Goal: Transaction & Acquisition: Book appointment/travel/reservation

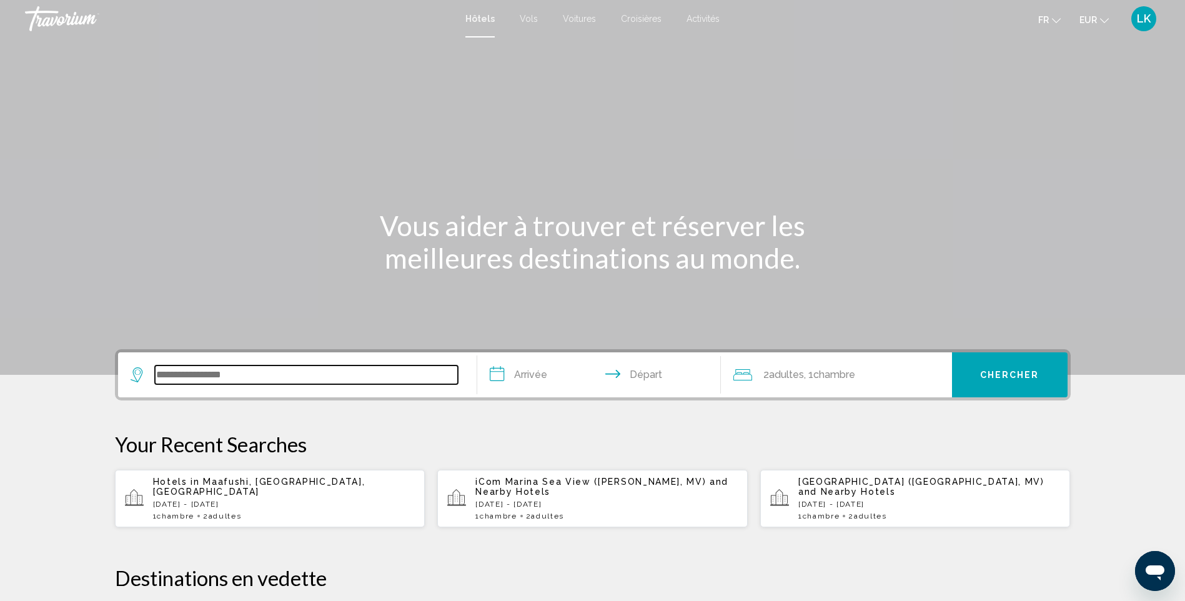
click at [248, 370] on input "Search widget" at bounding box center [306, 374] width 303 height 19
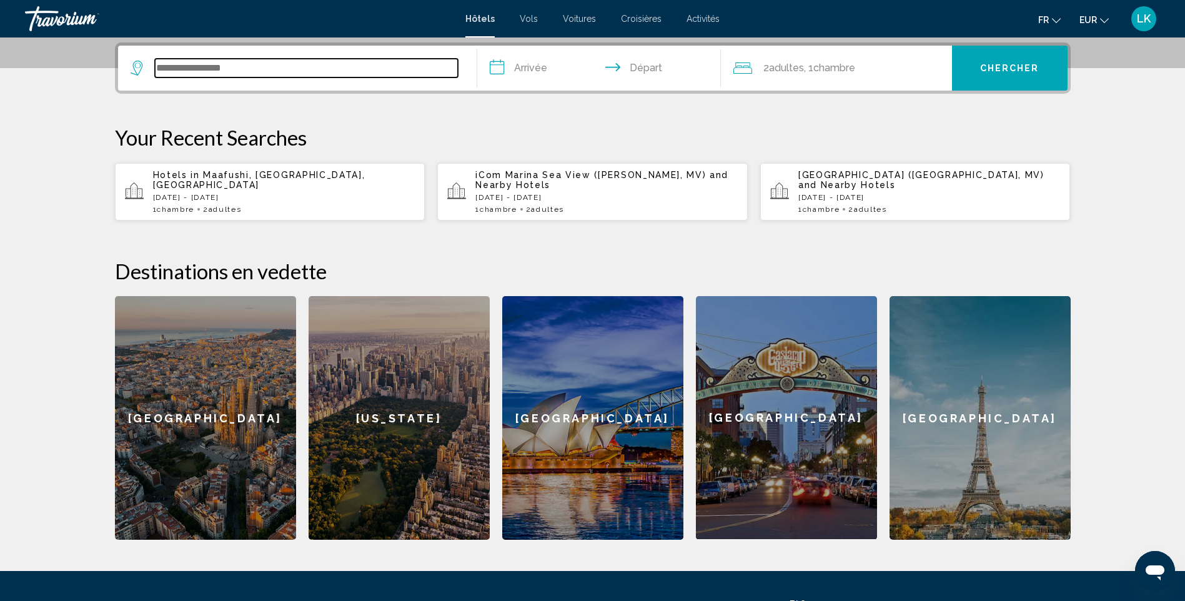
scroll to position [309, 0]
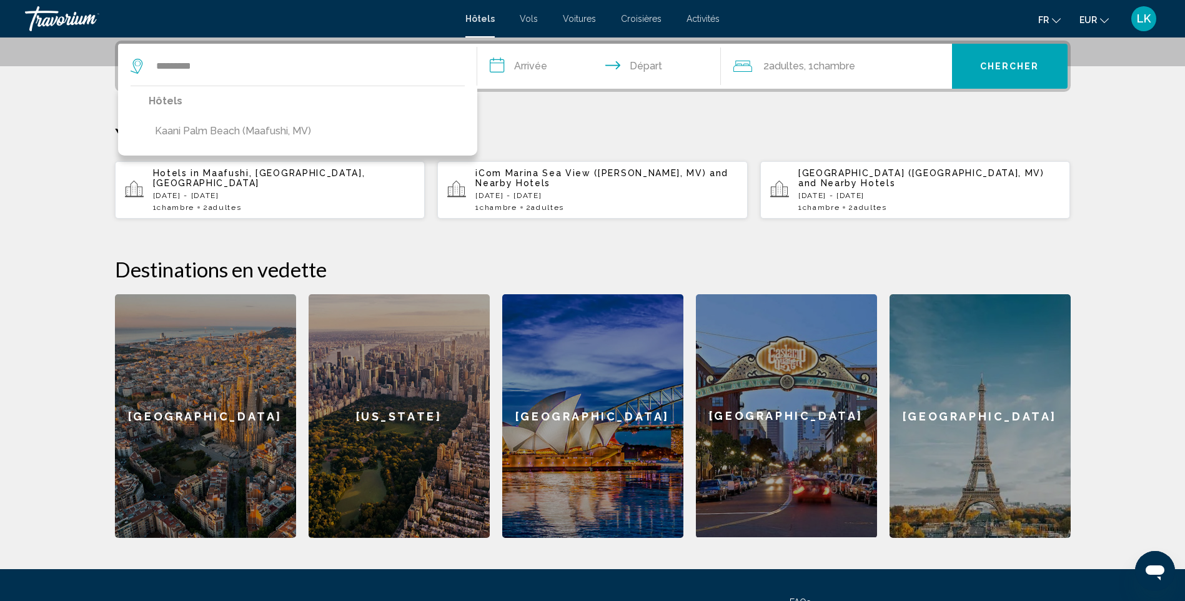
drag, startPoint x: 235, startPoint y: 129, endPoint x: 284, endPoint y: 122, distance: 49.1
click at [235, 129] on button "Kaani Palm Beach (Maafushi, MV)" at bounding box center [233, 131] width 169 height 24
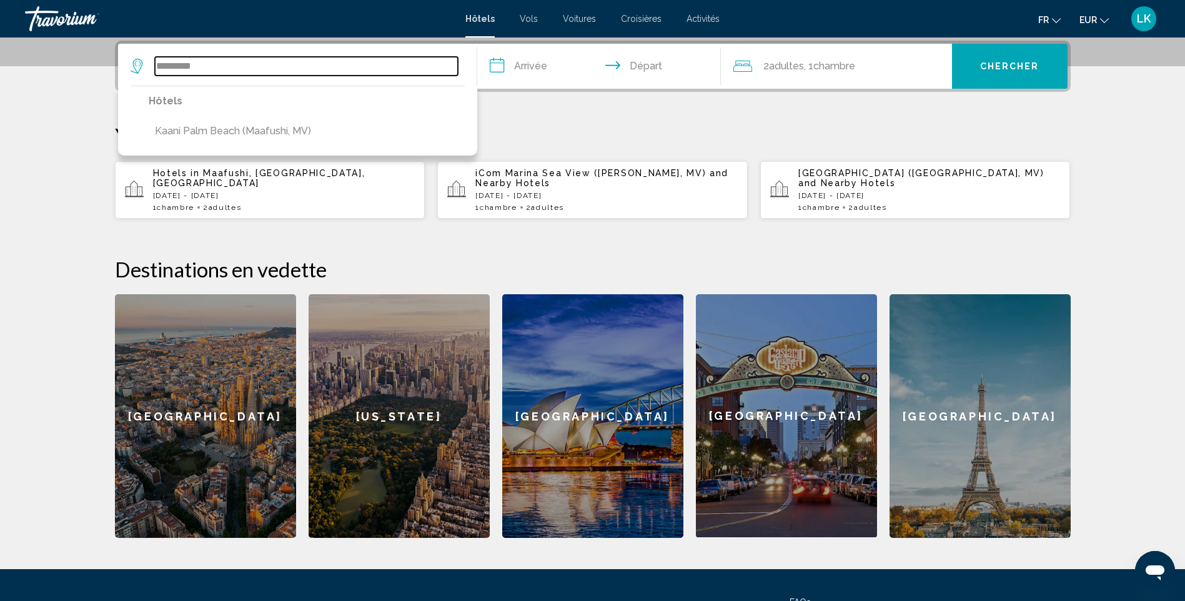
type input "**********"
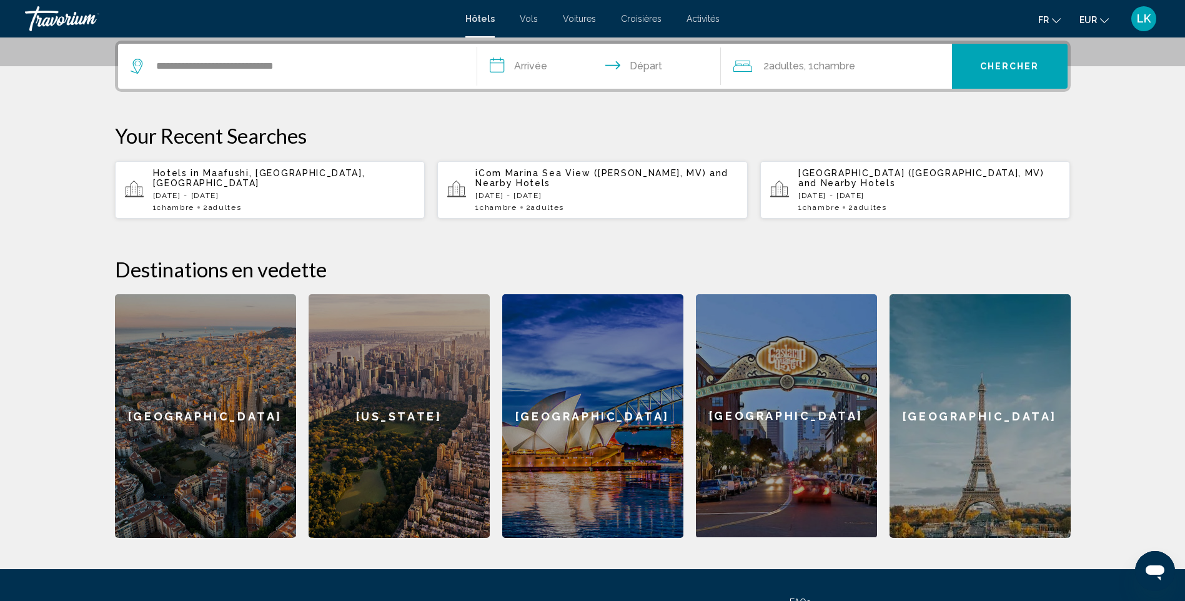
click at [516, 77] on input "**********" at bounding box center [601, 68] width 249 height 49
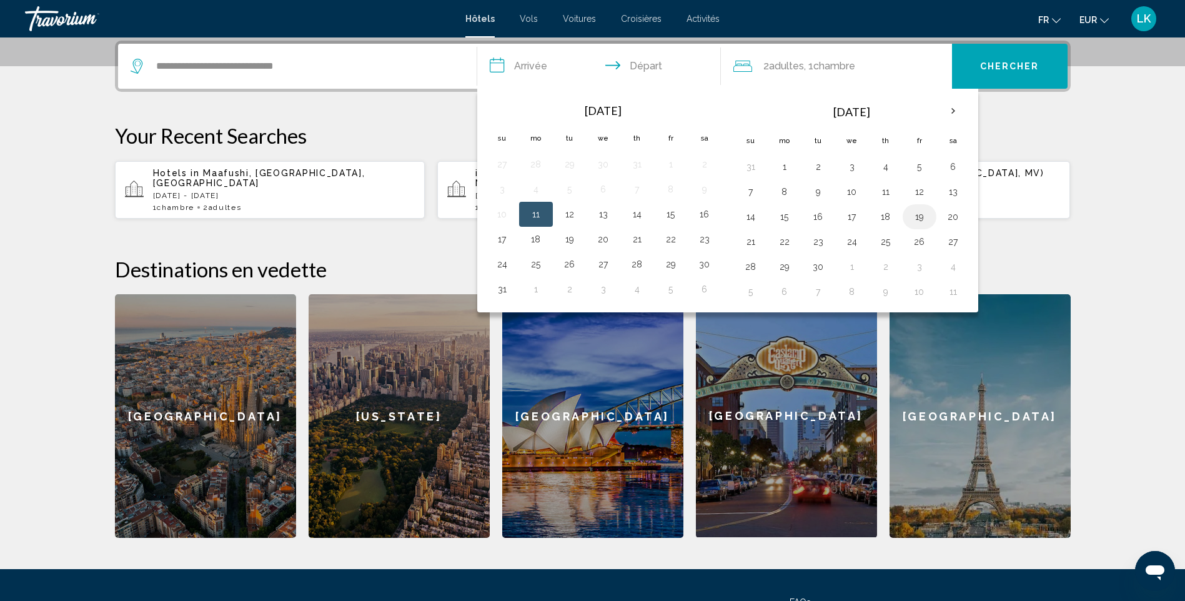
click at [921, 219] on button "19" at bounding box center [919, 216] width 20 height 17
click at [815, 242] on button "23" at bounding box center [818, 241] width 20 height 17
type input "**********"
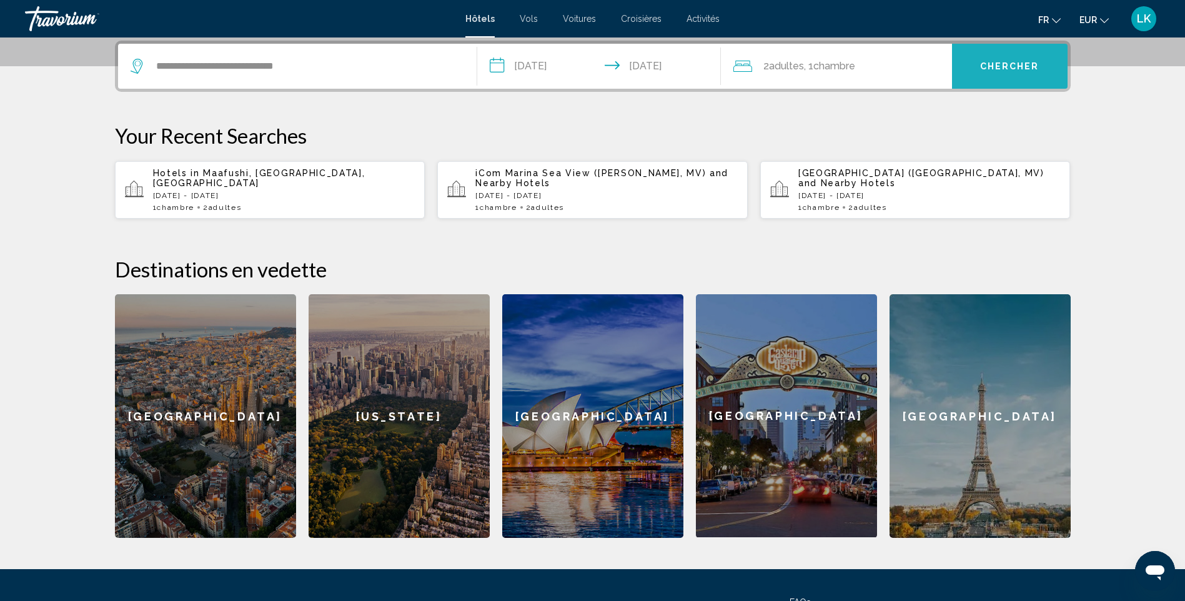
click at [986, 62] on span "Chercher" at bounding box center [1009, 67] width 59 height 10
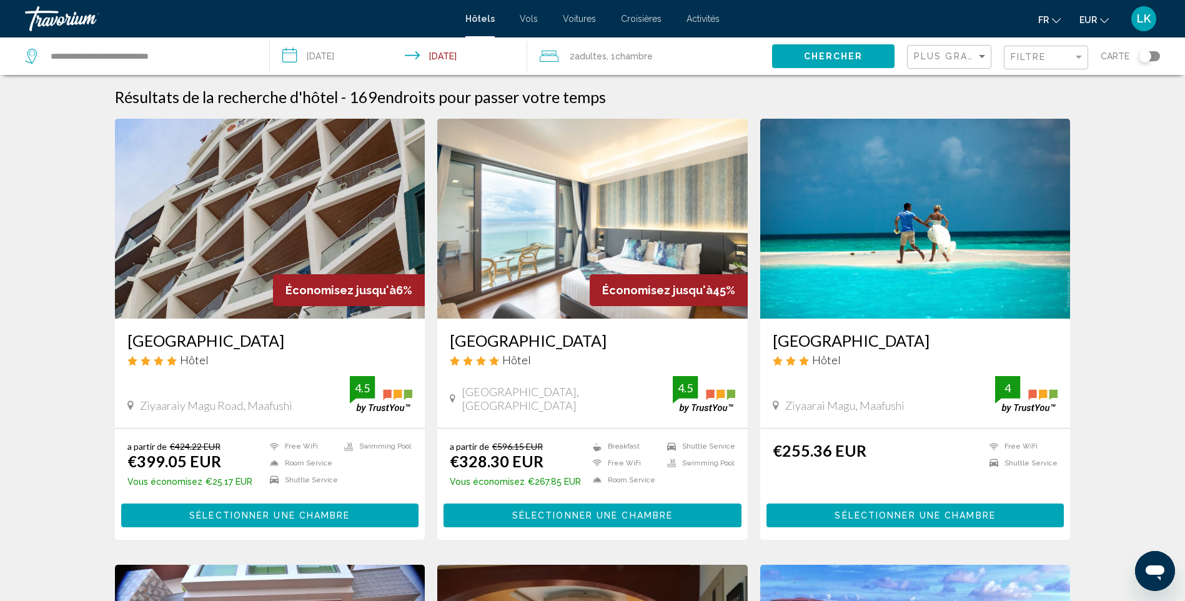
click at [331, 172] on img "Main content" at bounding box center [270, 219] width 310 height 200
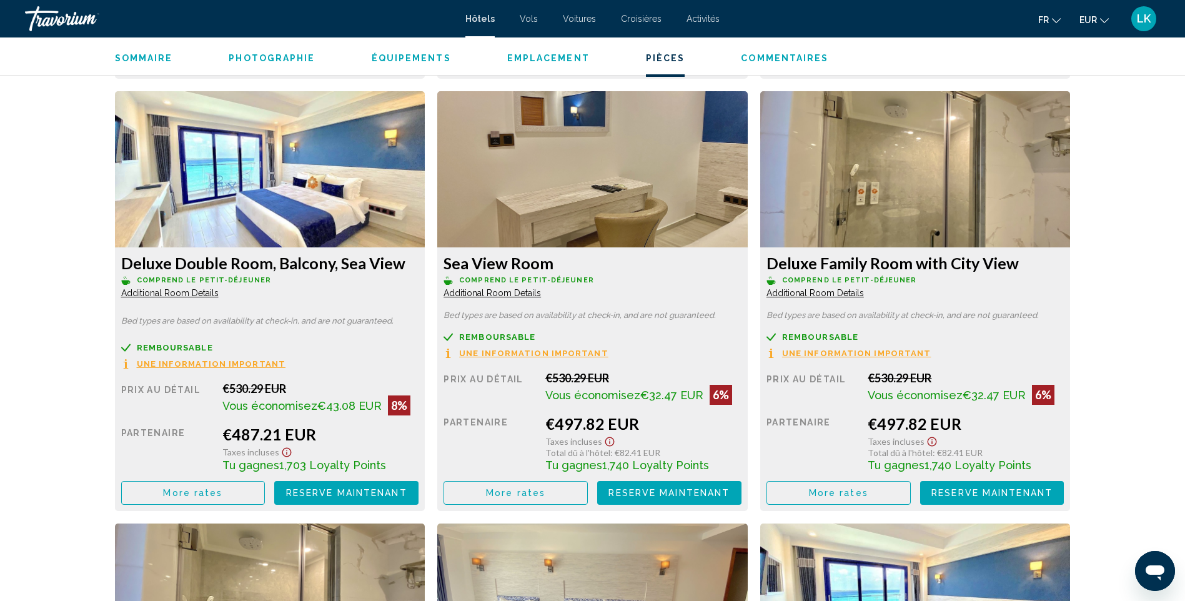
scroll to position [2087, 0]
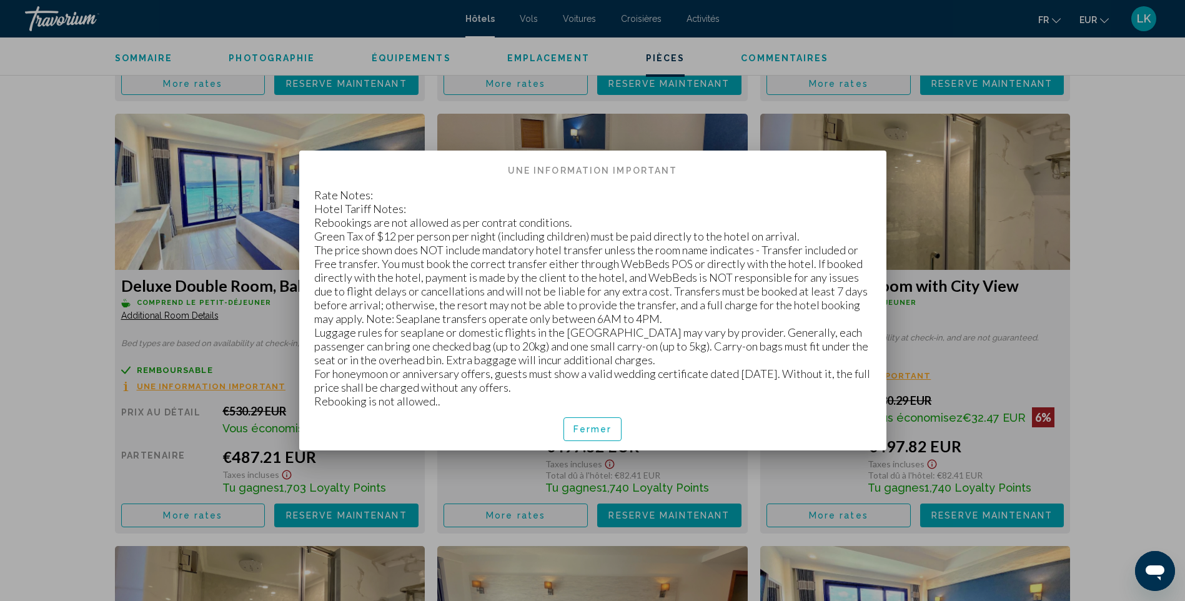
scroll to position [0, 0]
click at [36, 366] on div at bounding box center [592, 300] width 1185 height 601
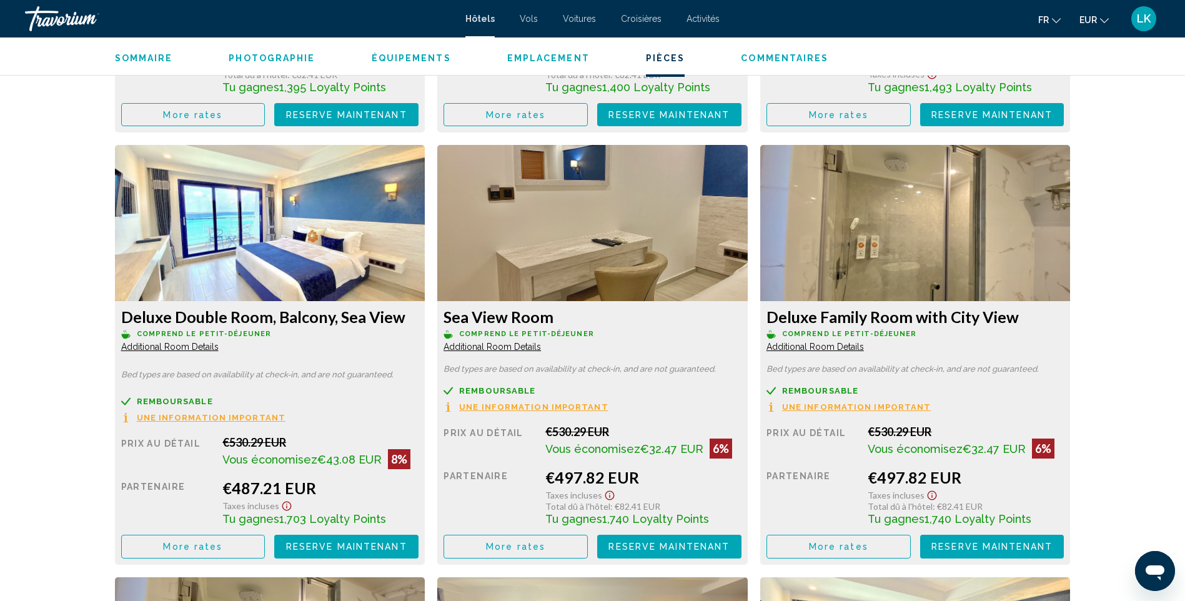
scroll to position [2087, 0]
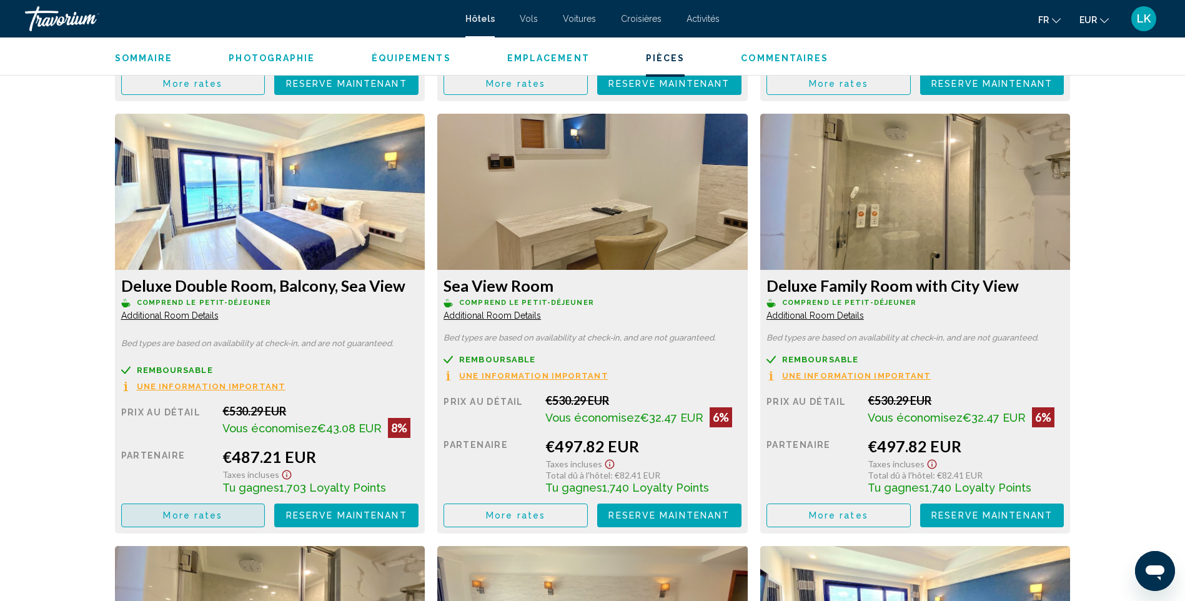
click at [231, 525] on button "More rates" at bounding box center [193, 514] width 144 height 23
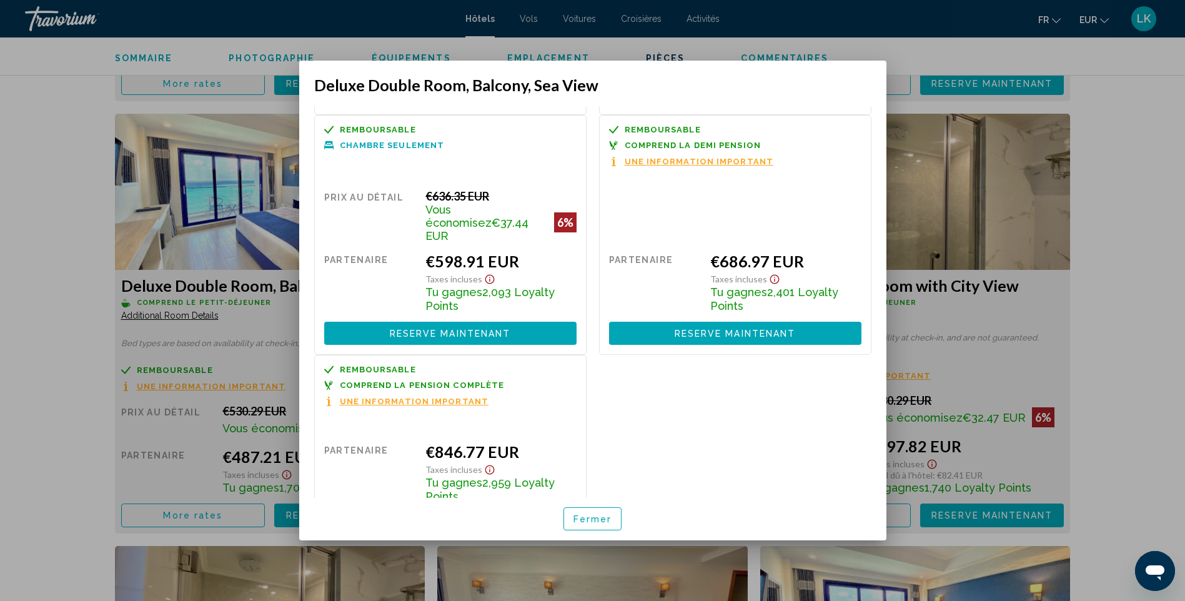
scroll to position [250, 0]
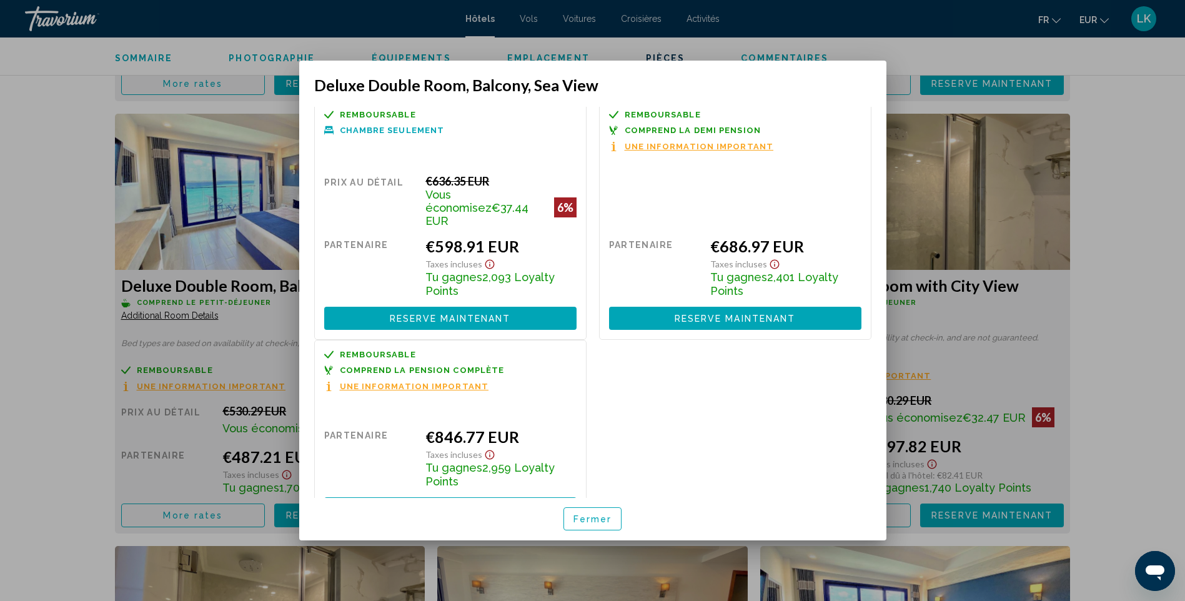
click at [61, 408] on div at bounding box center [592, 300] width 1185 height 601
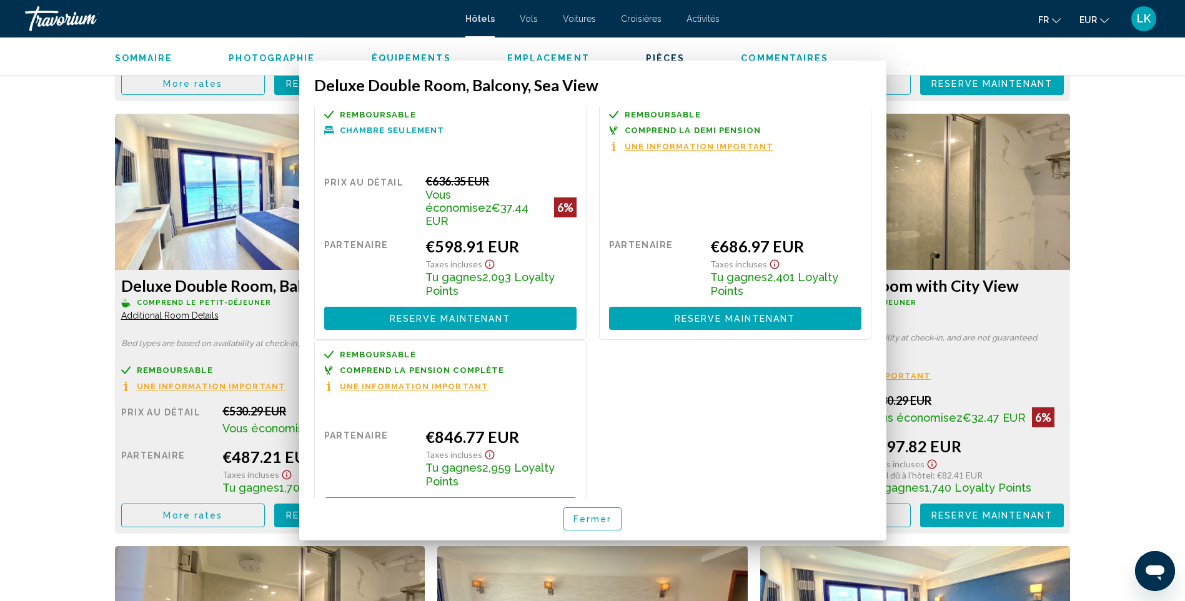
scroll to position [2087, 0]
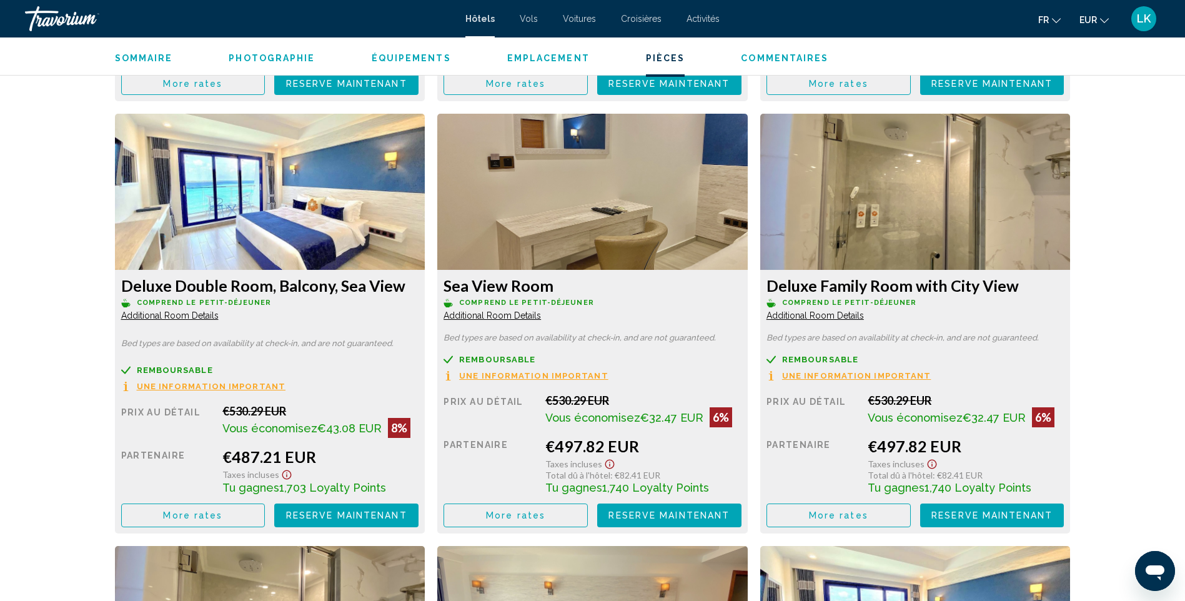
click at [280, 38] on icon "Show Taxes and Fees disclaimer" at bounding box center [286, 32] width 15 height 11
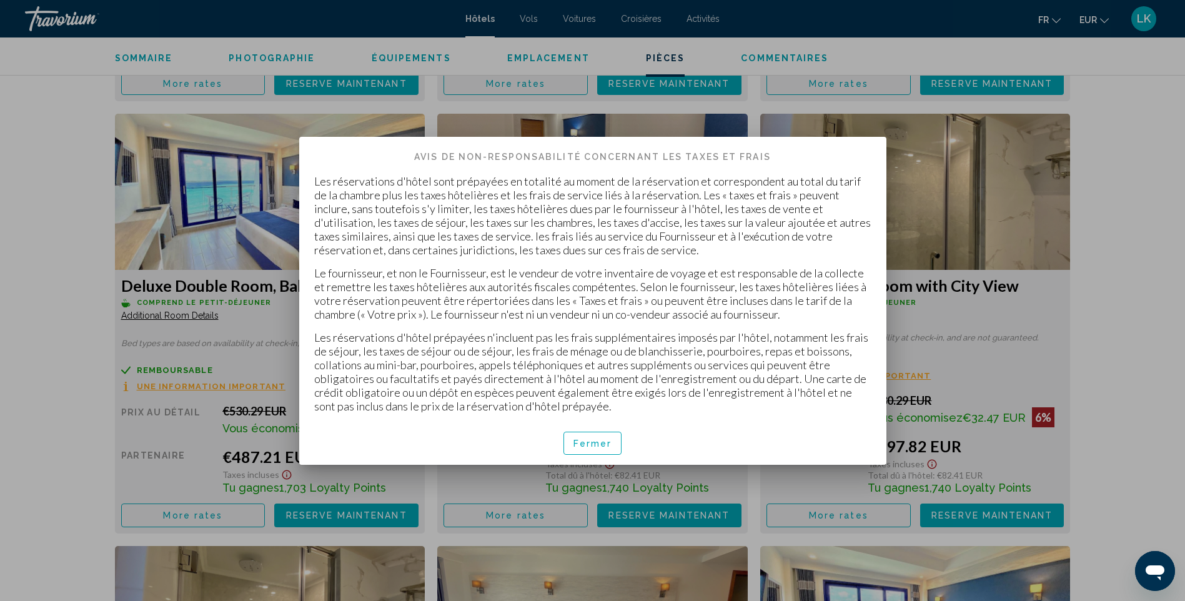
scroll to position [0, 0]
click at [582, 447] on span "Fermer" at bounding box center [592, 443] width 39 height 10
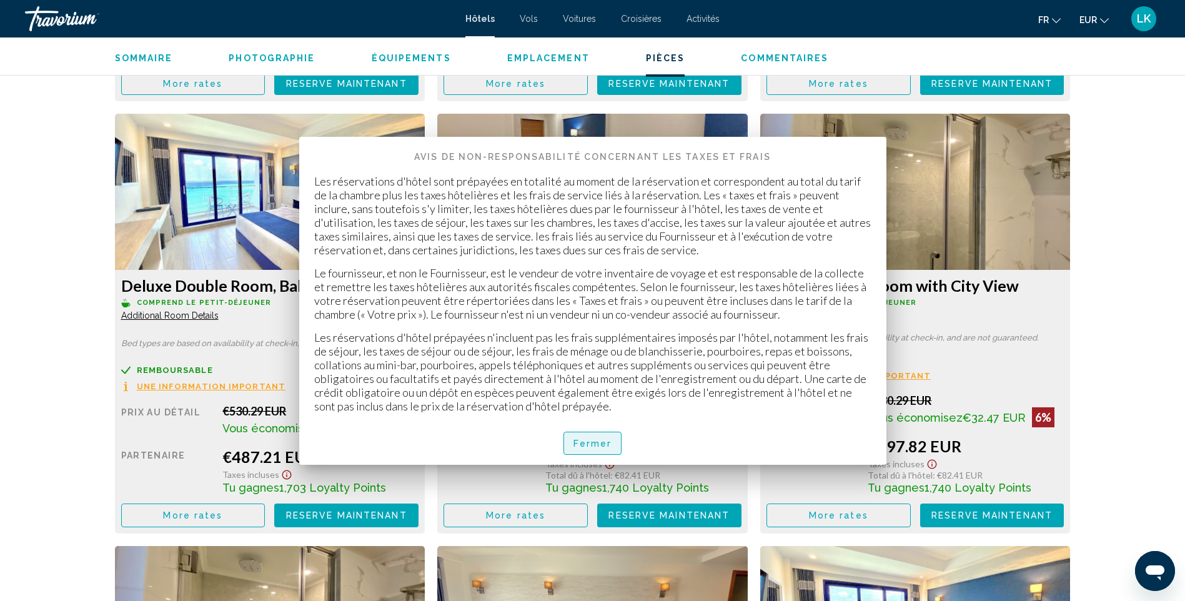
scroll to position [2087, 0]
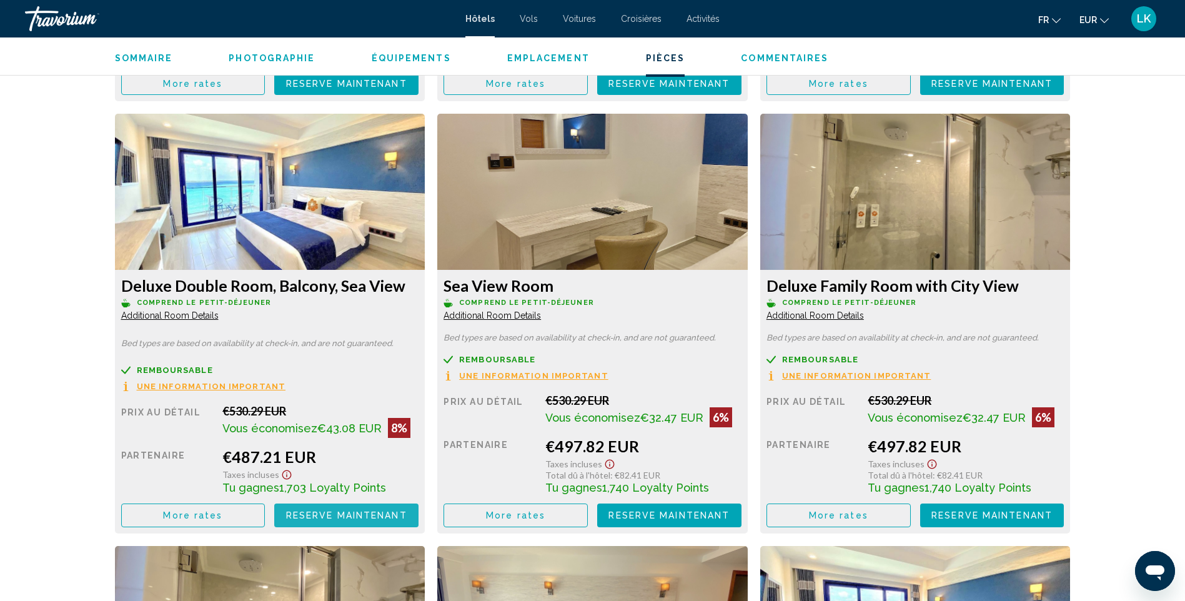
click at [358, 518] on span "Reserve maintenant" at bounding box center [346, 516] width 121 height 10
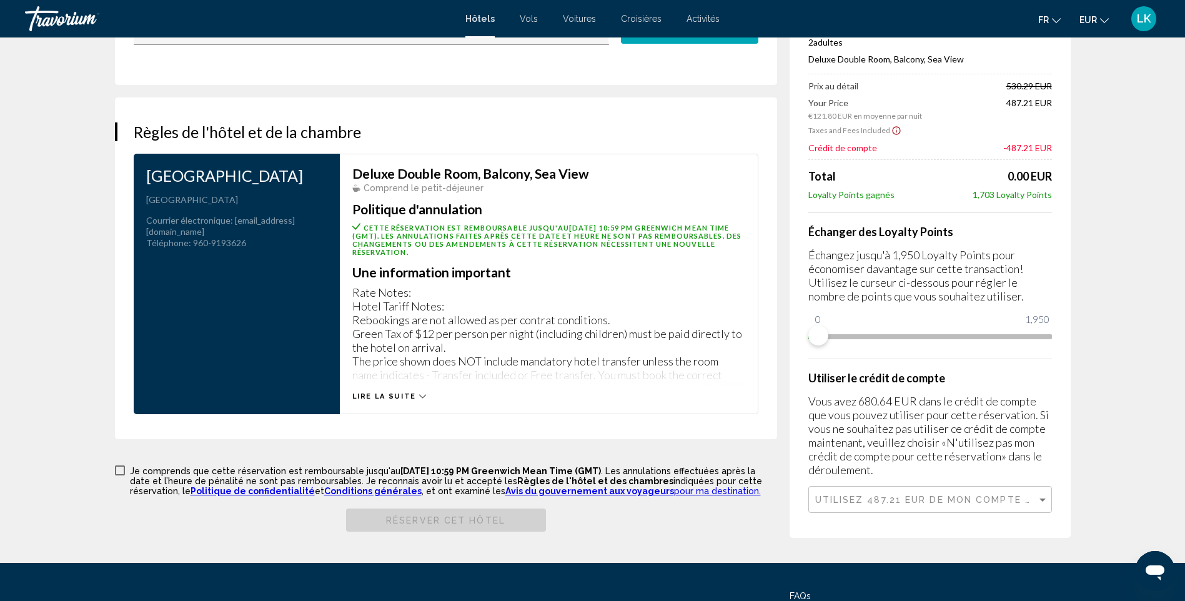
scroll to position [812, 0]
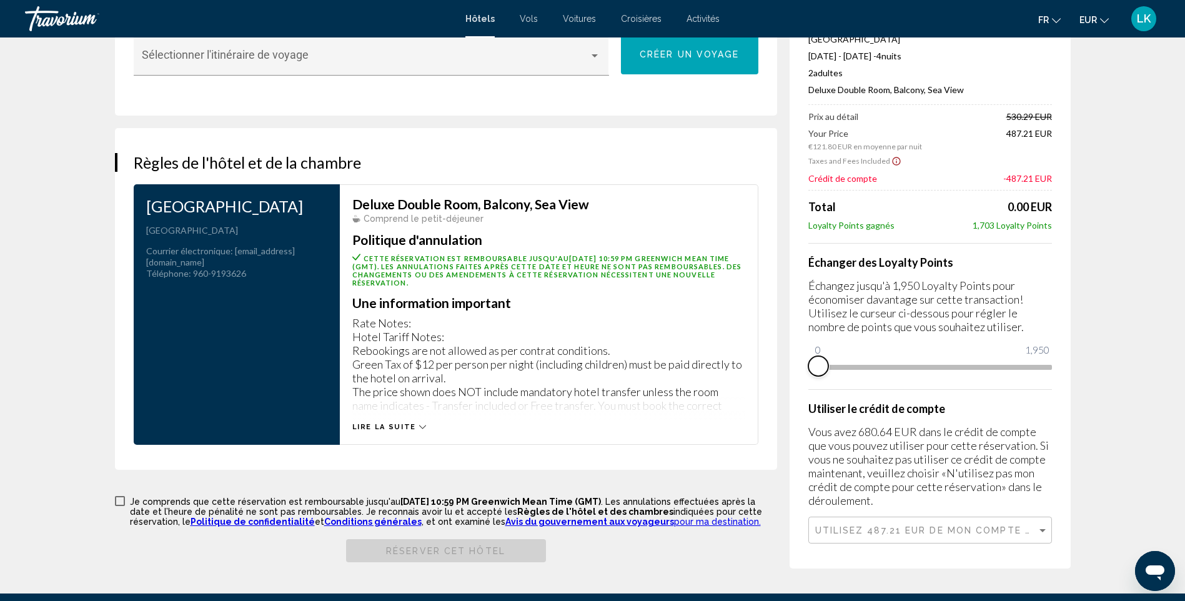
click at [811, 371] on span "Main content" at bounding box center [818, 366] width 20 height 20
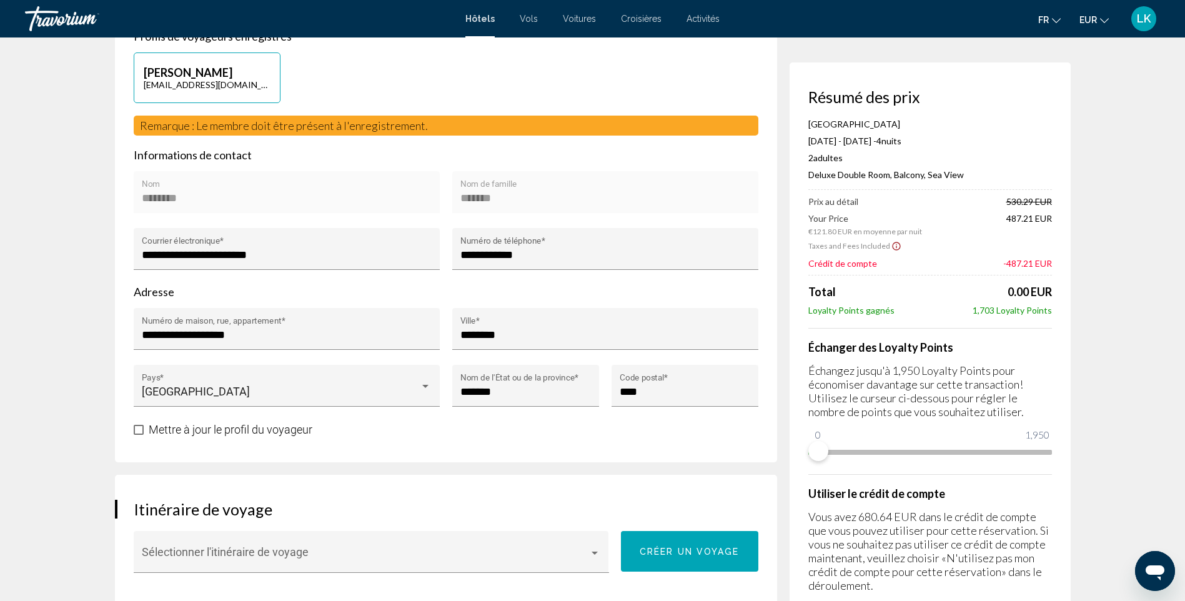
scroll to position [312, 0]
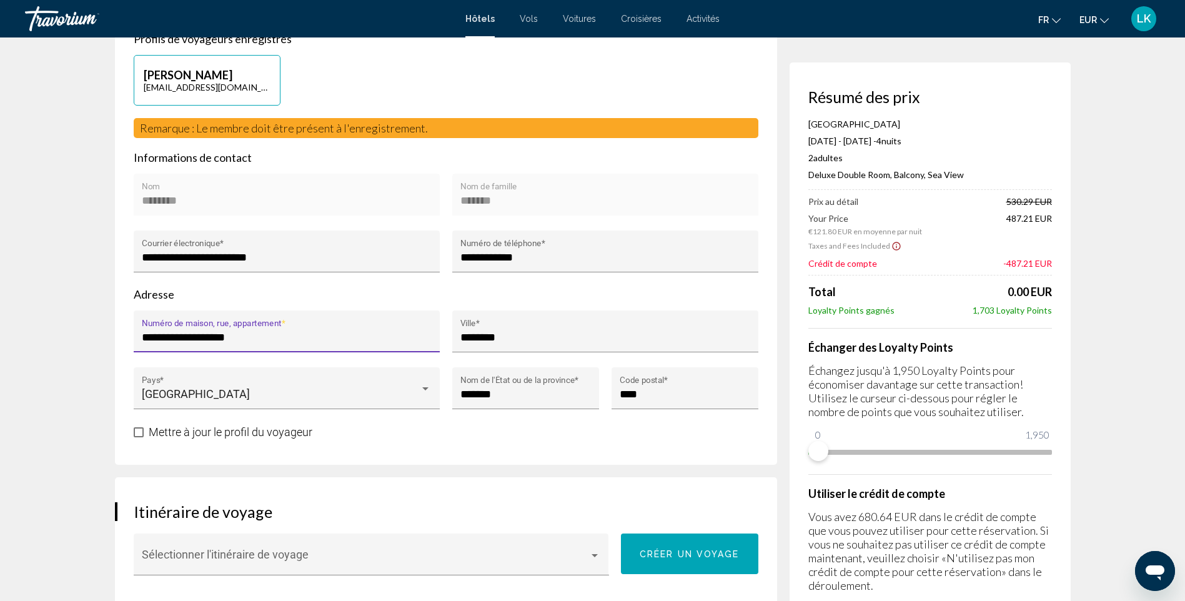
drag, startPoint x: 264, startPoint y: 335, endPoint x: -2, endPoint y: 332, distance: 266.7
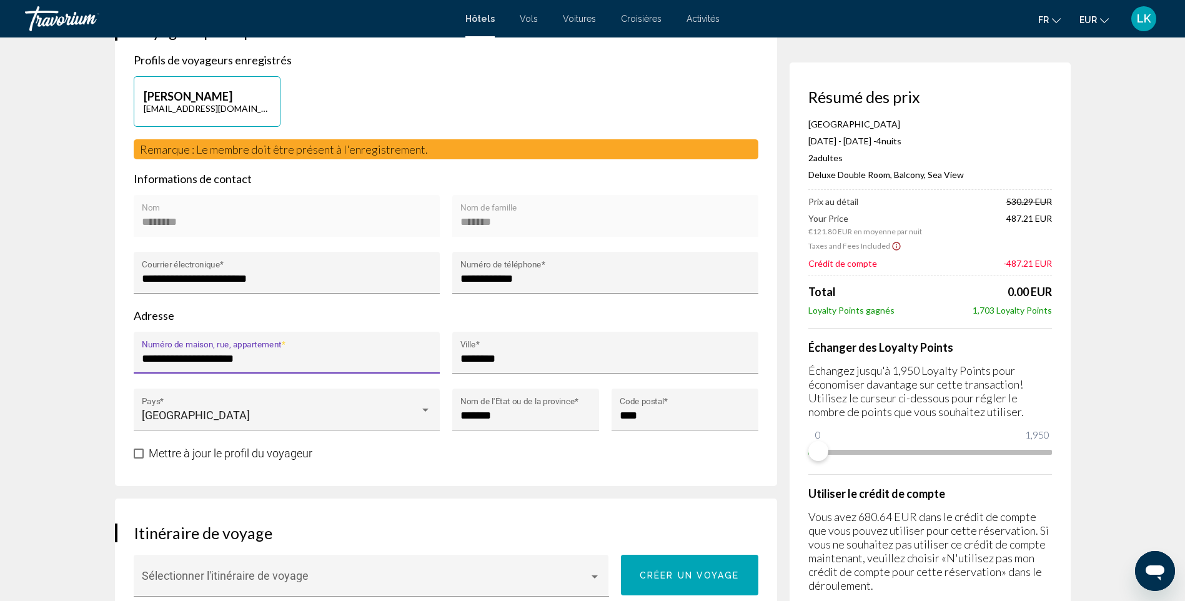
scroll to position [292, 0]
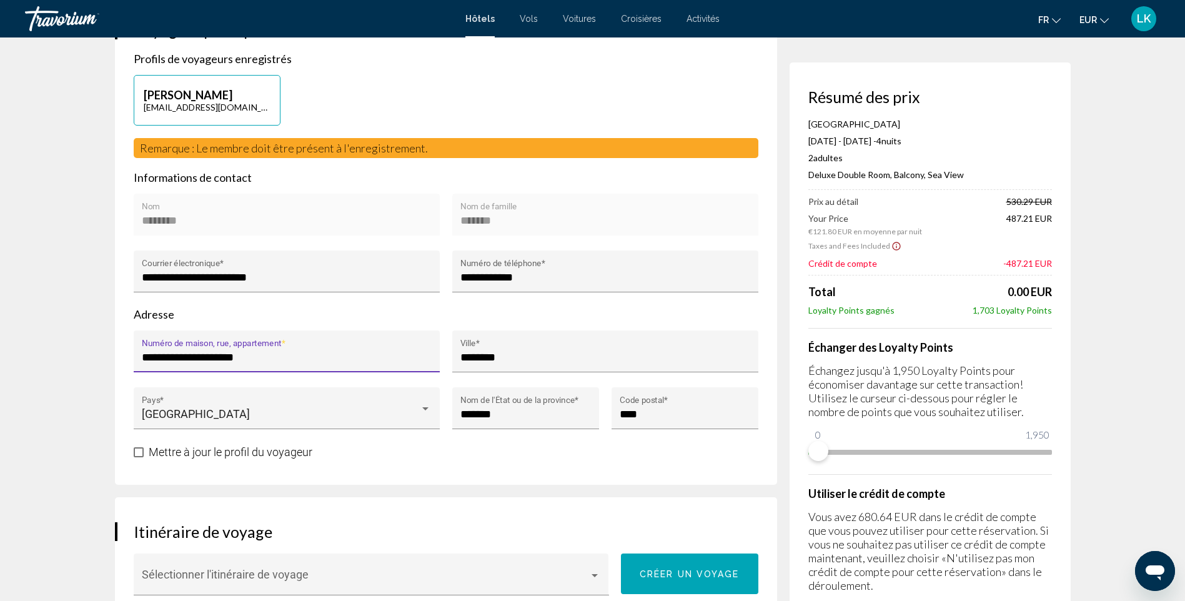
type input "**********"
click at [153, 454] on span "Mettre à jour le profil du voyageur" at bounding box center [231, 451] width 164 height 13
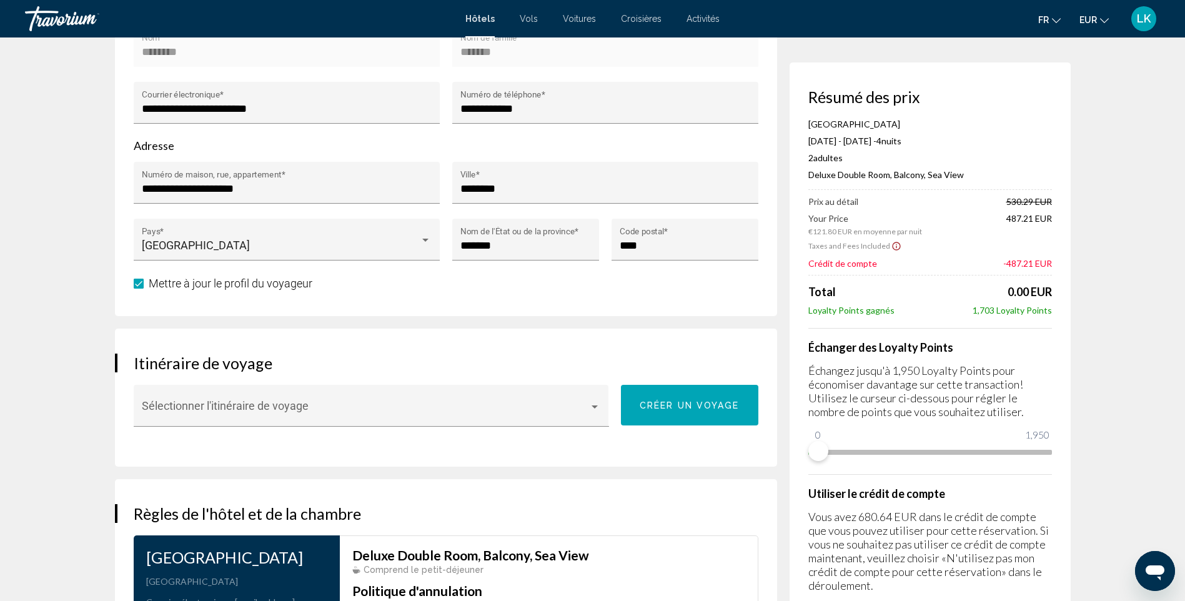
scroll to position [515, 0]
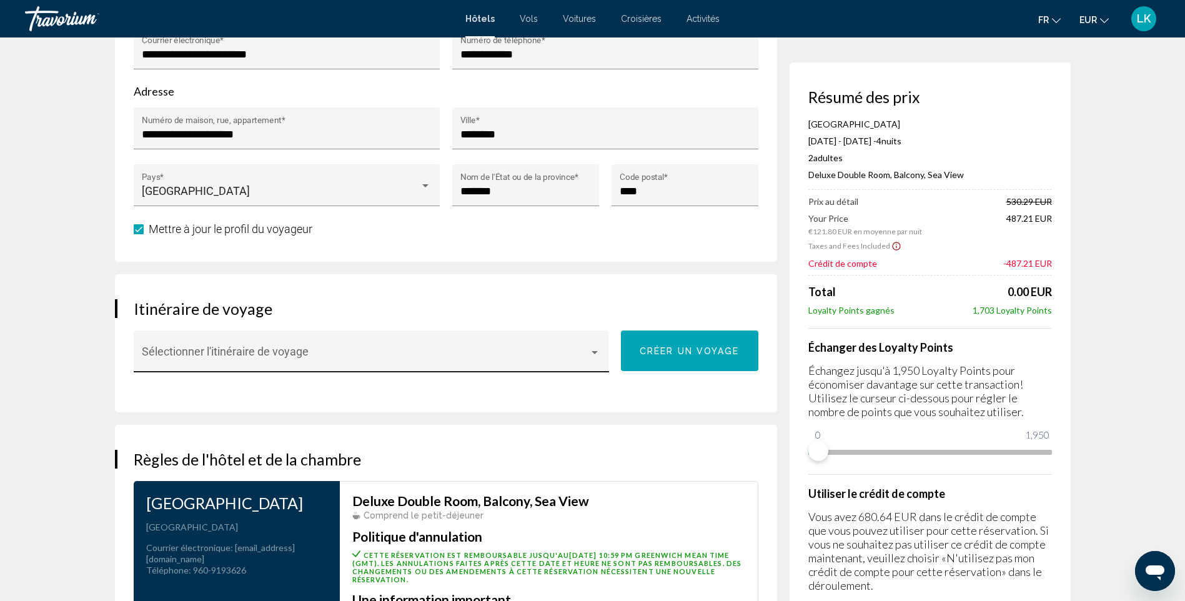
click at [266, 344] on div "Sélectionner l'itinéraire de voyage" at bounding box center [371, 355] width 458 height 33
click at [423, 415] on div at bounding box center [592, 300] width 1185 height 601
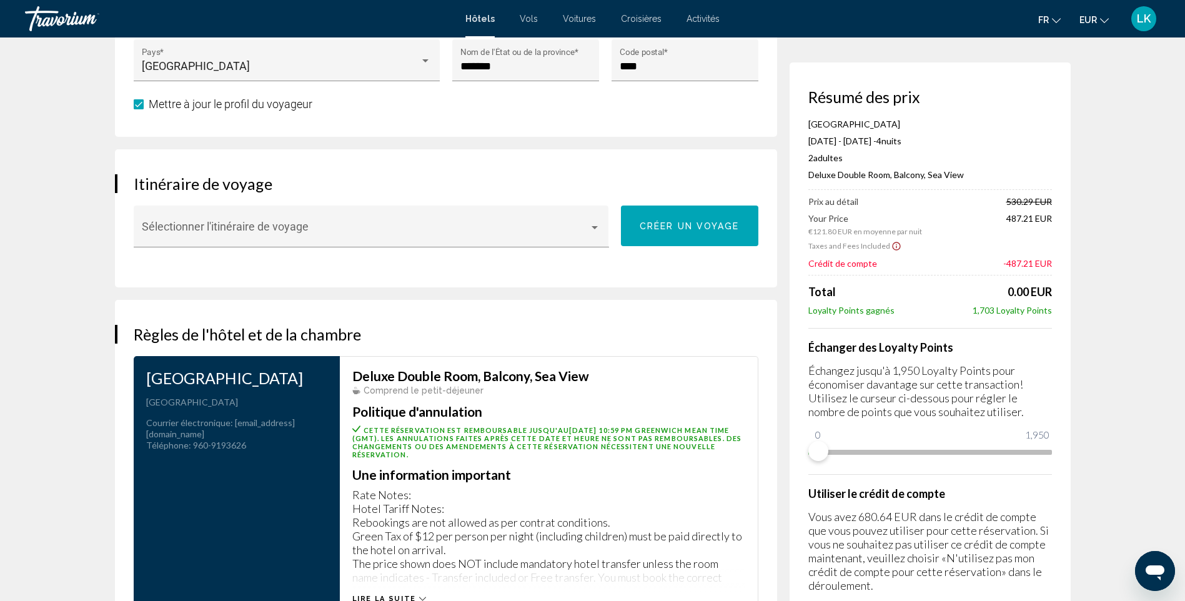
scroll to position [703, 0]
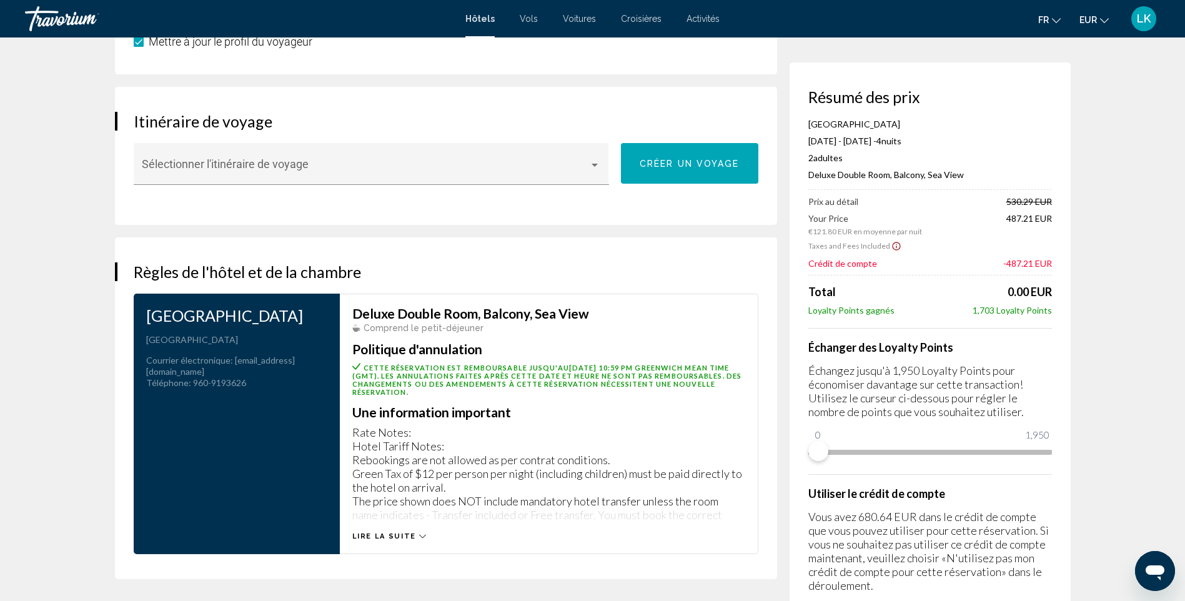
drag, startPoint x: 593, startPoint y: 314, endPoint x: 315, endPoint y: 308, distance: 278.0
click at [315, 308] on div "[GEOGRAPHIC_DATA] Adresse [GEOGRAPHIC_DATA] Courrier électronique : [EMAIL_ADDR…" at bounding box center [445, 424] width 637 height 260
drag, startPoint x: 591, startPoint y: 350, endPoint x: 605, endPoint y: 347, distance: 14.7
click at [591, 350] on h3 "Politique d'annulation" at bounding box center [548, 349] width 393 height 14
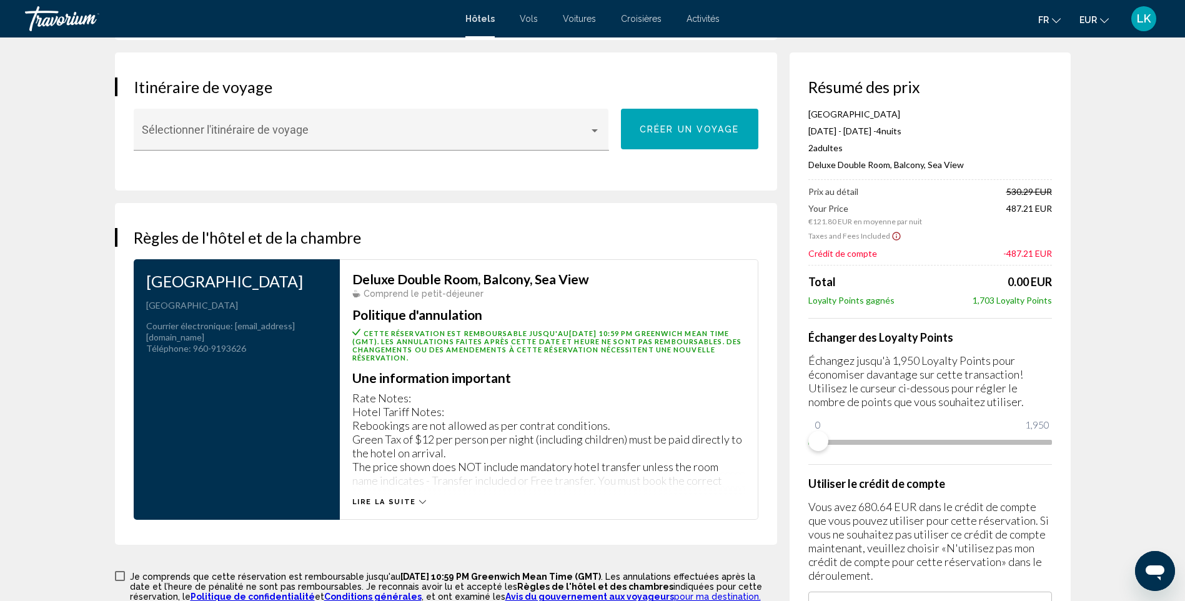
scroll to position [765, 0]
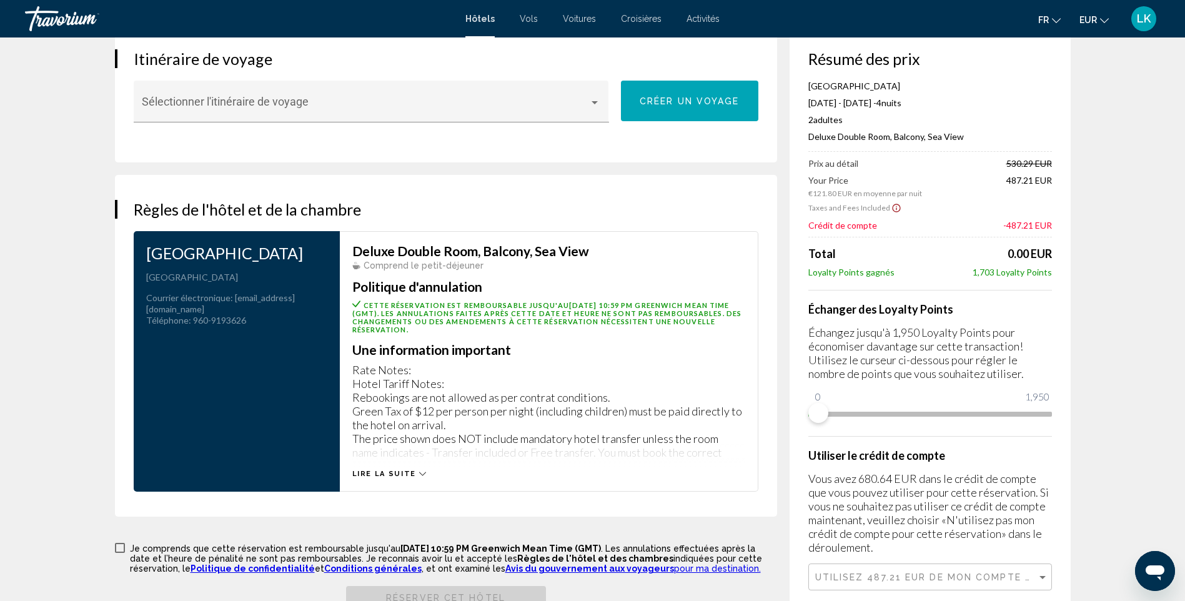
click at [380, 473] on span "Lire la suite" at bounding box center [384, 474] width 64 height 8
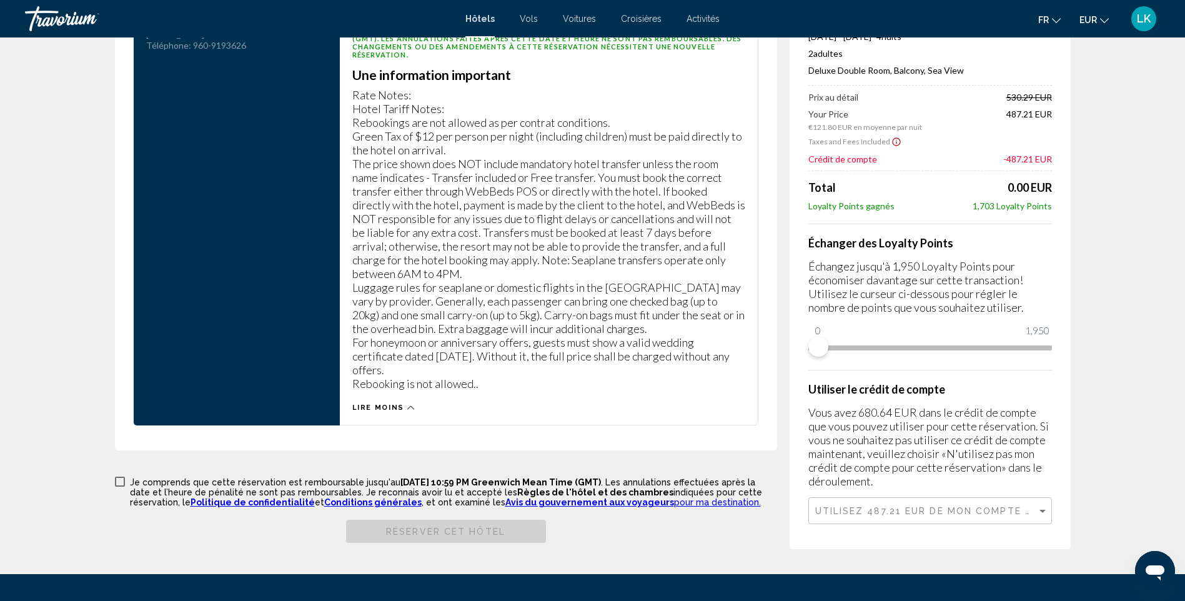
scroll to position [1077, 0]
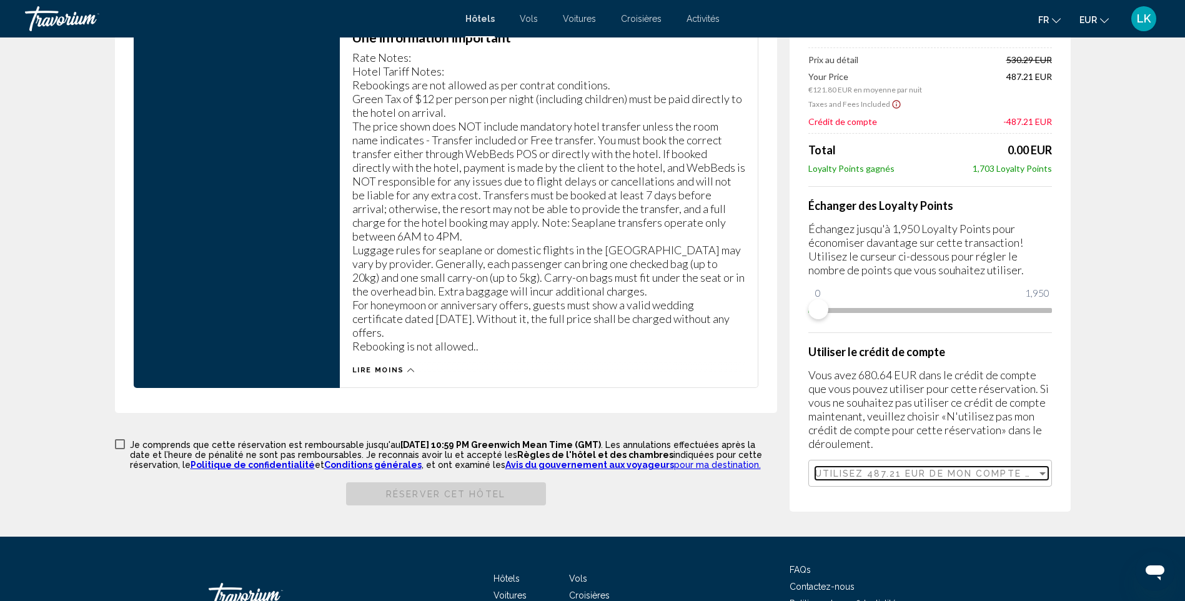
click at [944, 478] on span "Utilisez 487.21 EUR de mon compte de crédit à cette réservation." at bounding box center [1013, 473] width 397 height 10
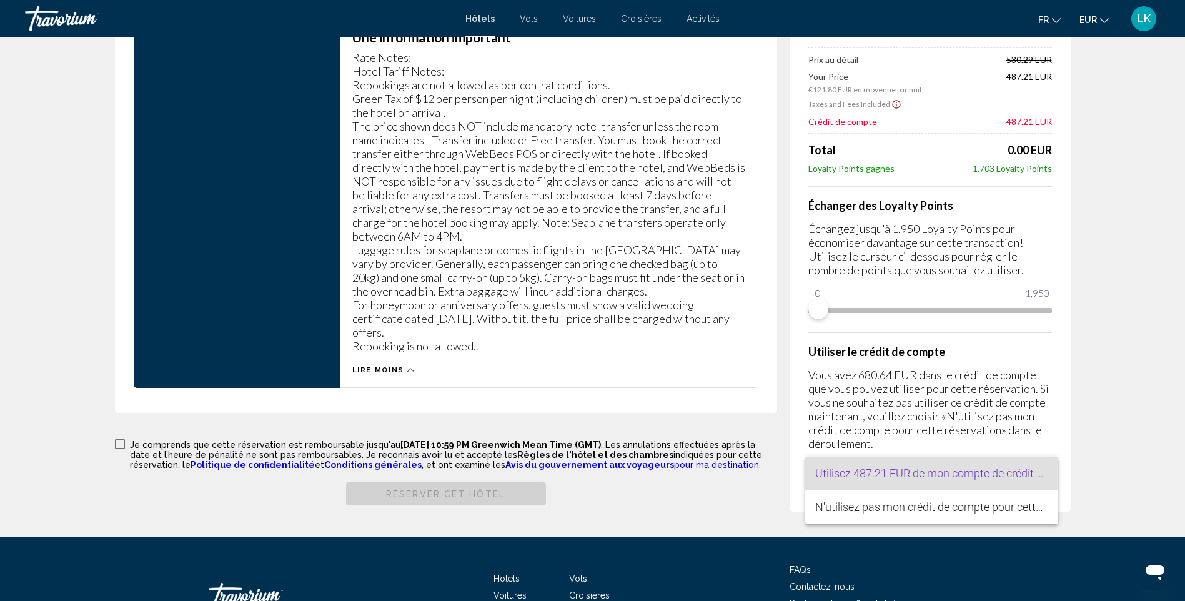
click at [944, 478] on span "Utilisez 487.21 EUR de mon compte de crédit à cette réservation." at bounding box center [972, 473] width 314 height 13
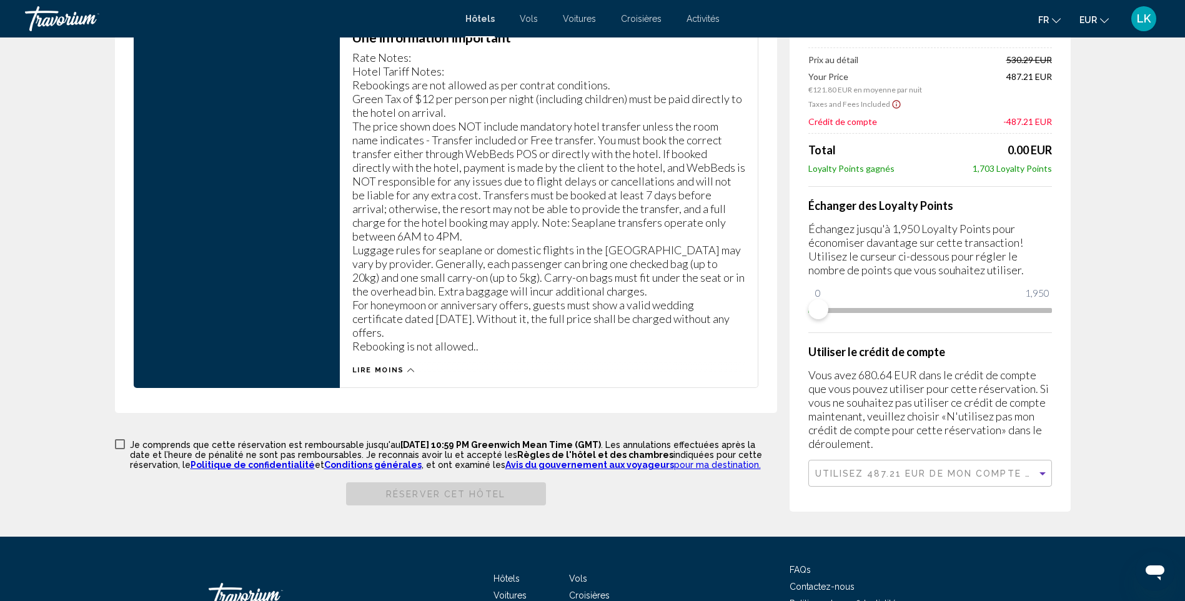
click at [129, 446] on label "Je comprends que cette réservation est remboursable jusqu'au [DATE] 10:59 PM Gr…" at bounding box center [446, 454] width 662 height 32
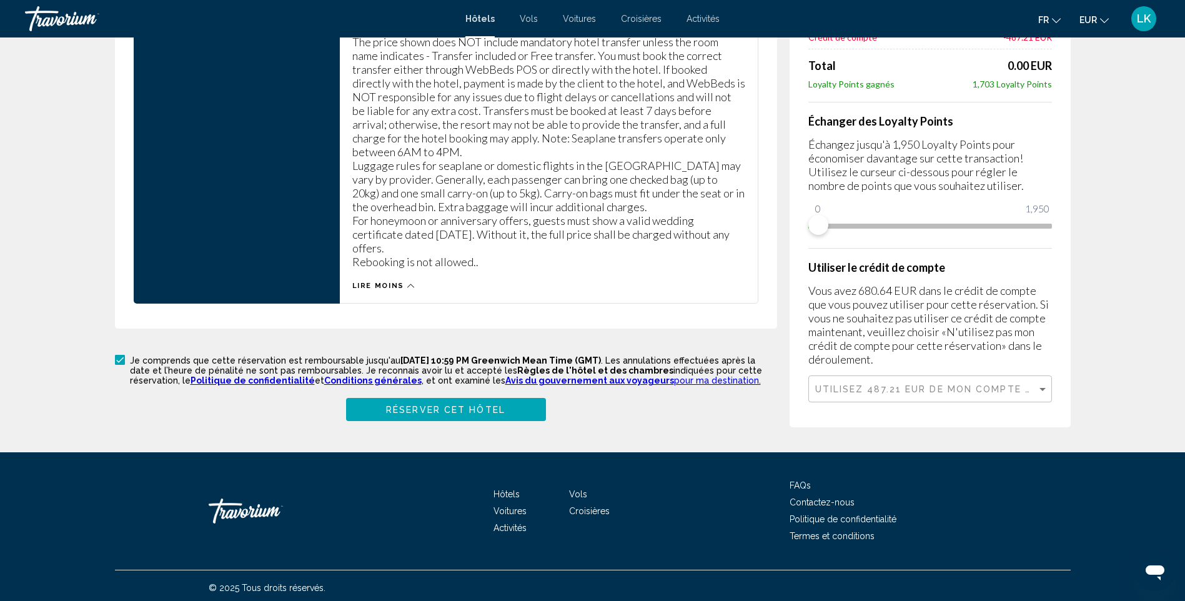
scroll to position [1166, 0]
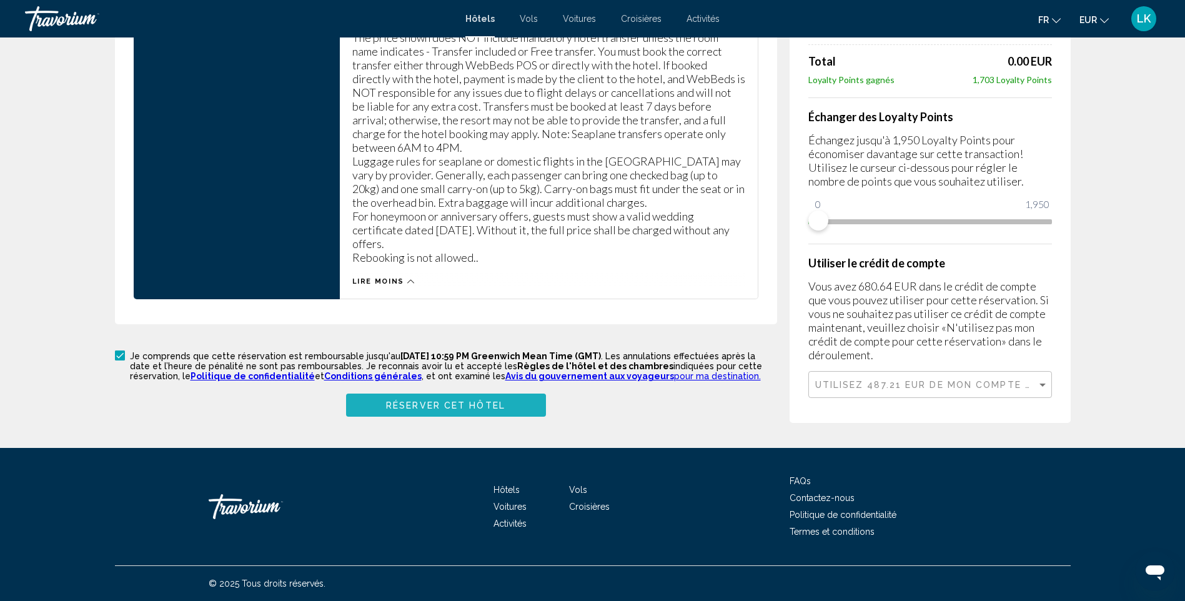
click at [438, 413] on button "Réserver cet hôtel" at bounding box center [446, 404] width 200 height 23
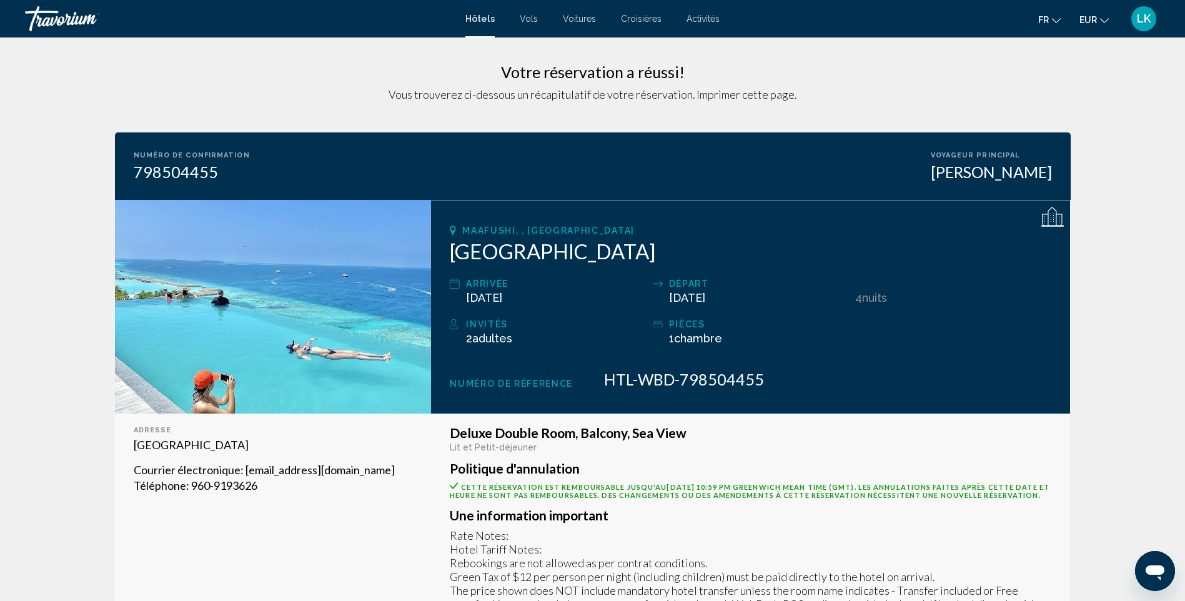
click at [1137, 18] on span "LK" at bounding box center [1144, 18] width 14 height 12
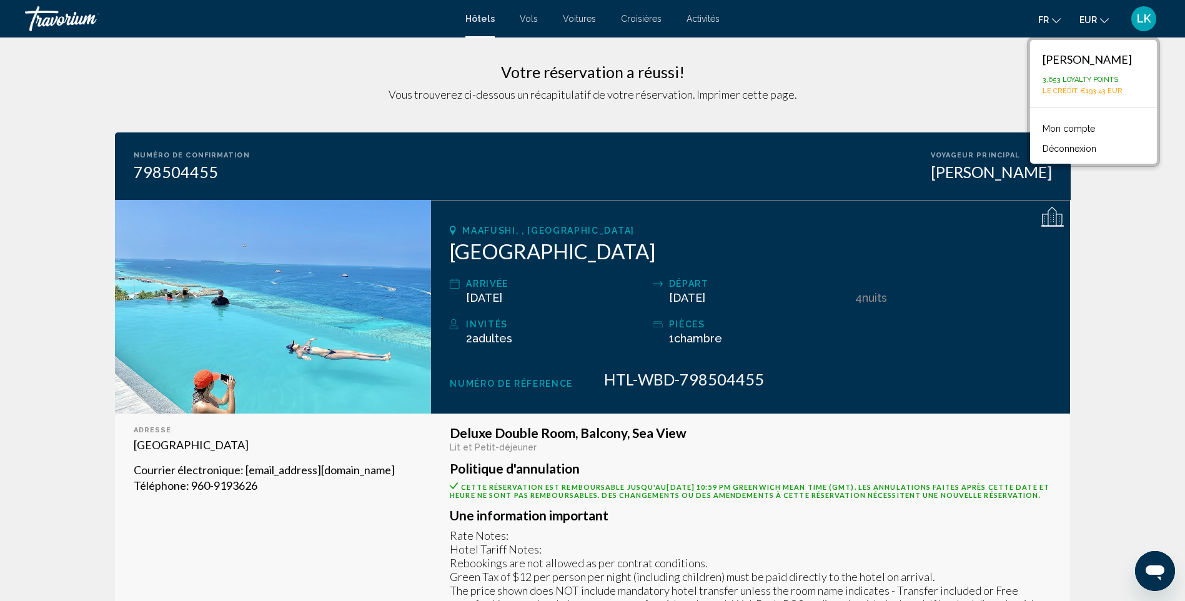
click at [1111, 236] on app-hotel-booking-confirmation "Votre réservation a réussi! Vous trouverez ci-dessous un récapitulatif de votre…" at bounding box center [592, 597] width 1185 height 1120
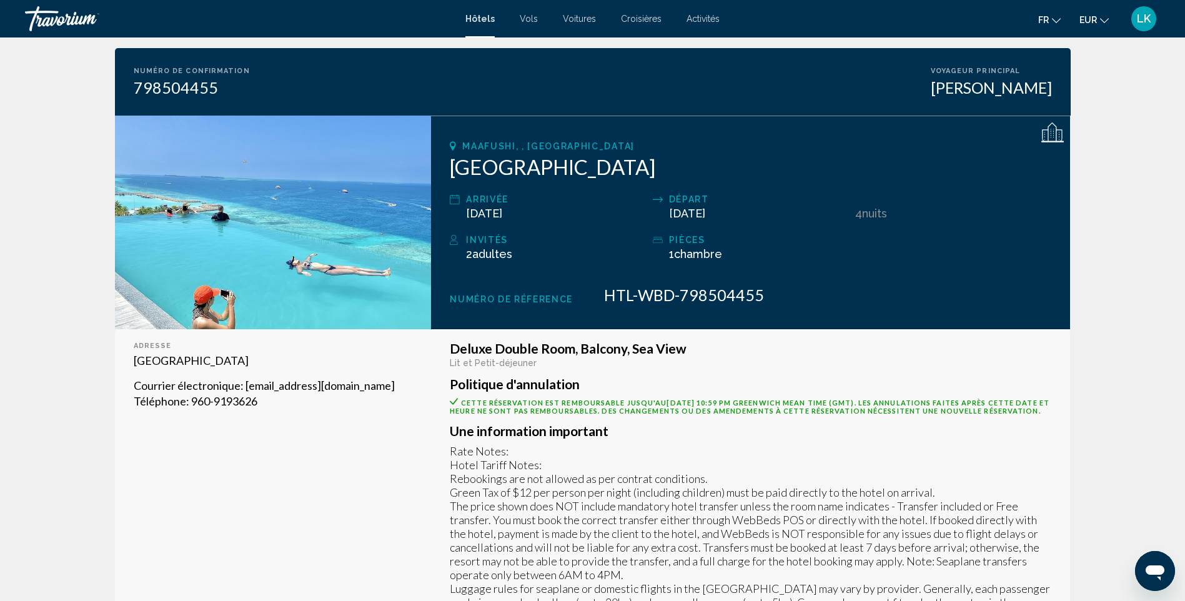
scroll to position [62, 0]
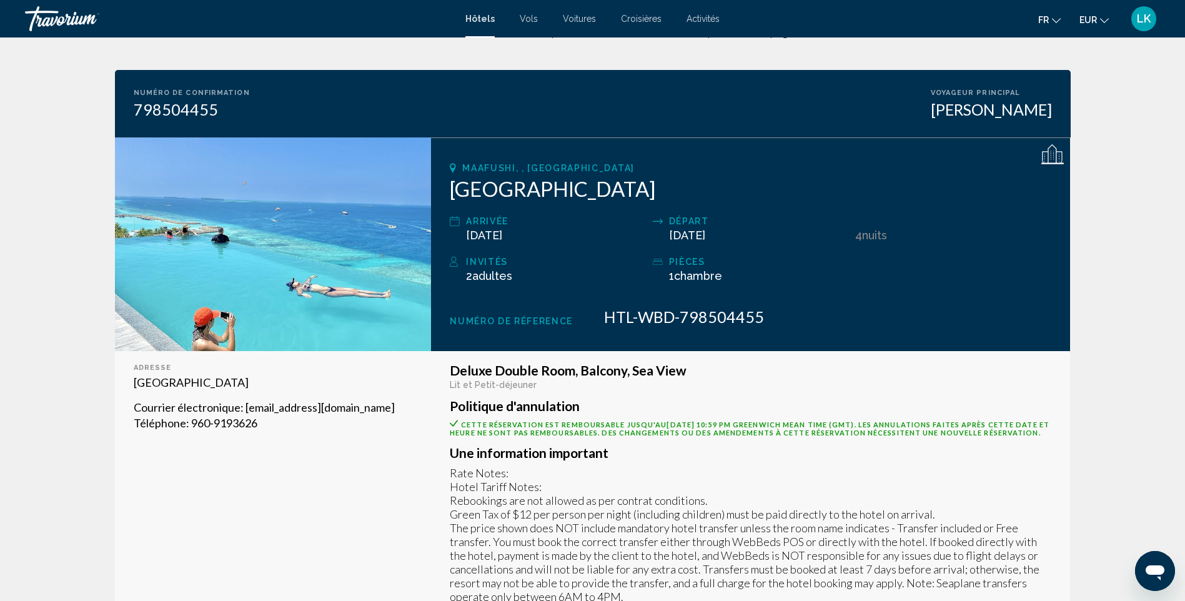
click at [472, 22] on span "Hôtels" at bounding box center [479, 19] width 29 height 10
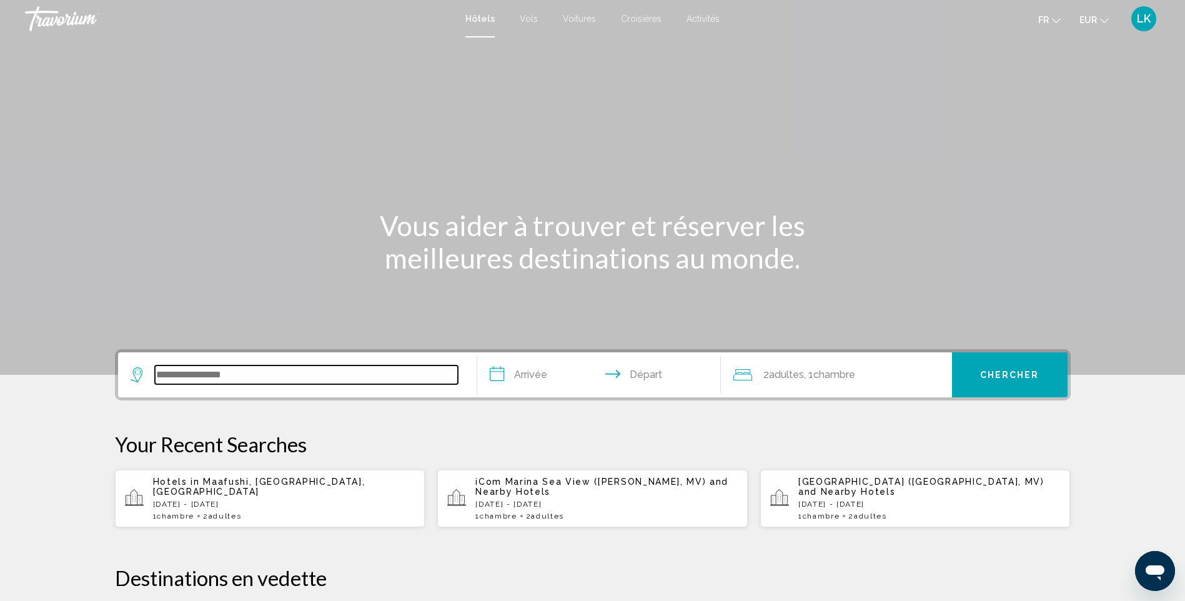
click at [225, 371] on input "Search widget" at bounding box center [306, 374] width 303 height 19
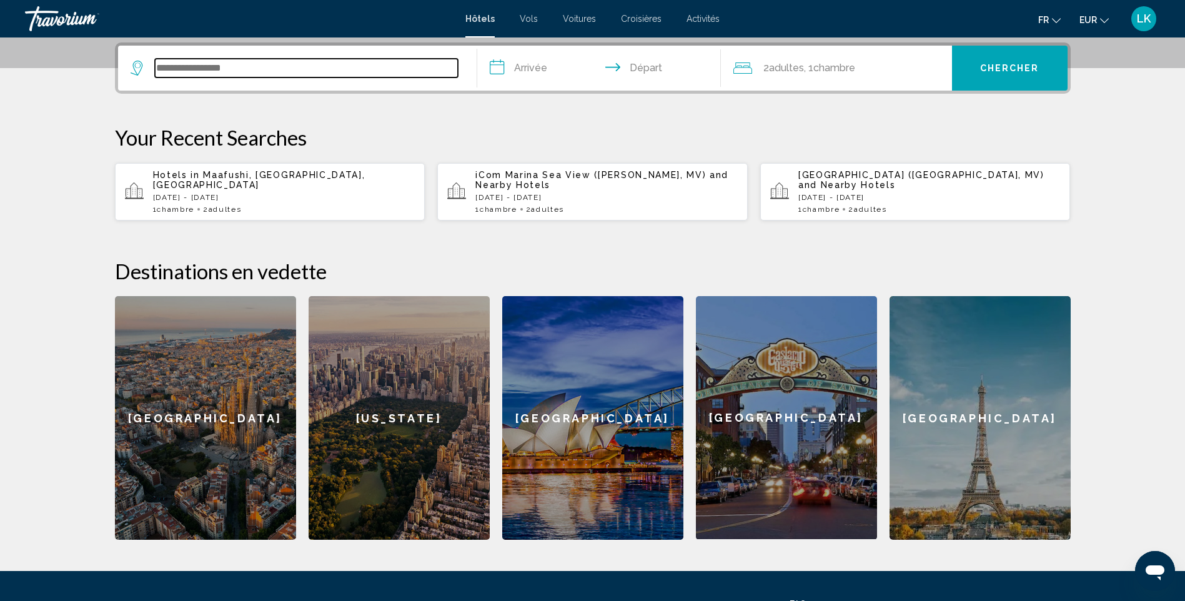
scroll to position [309, 0]
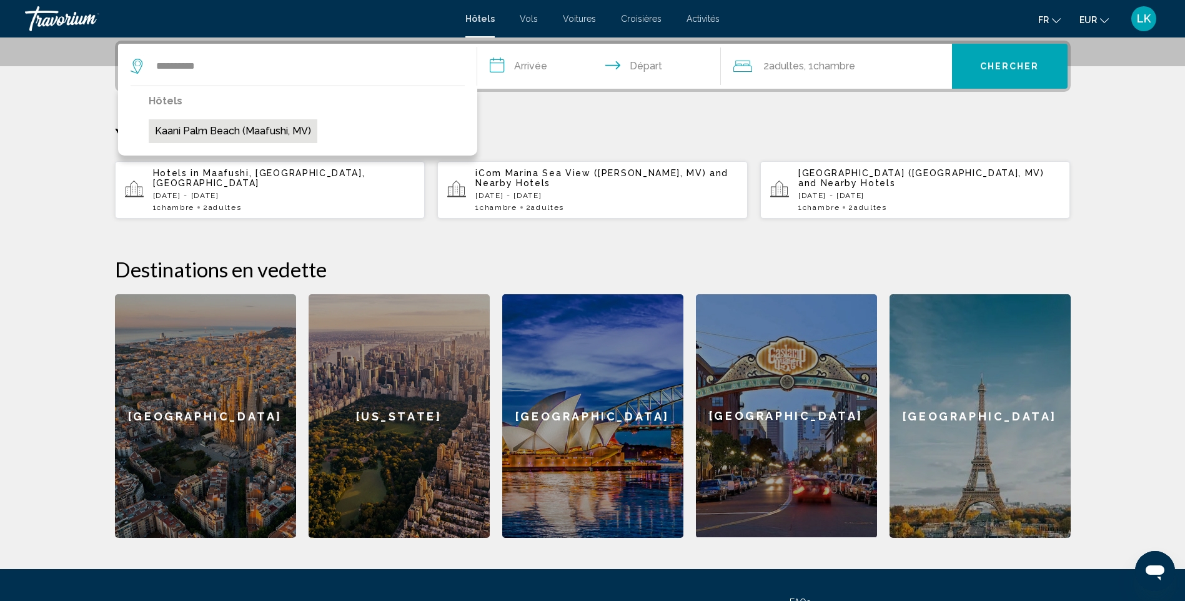
click at [252, 123] on button "Kaani Palm Beach (Maafushi, MV)" at bounding box center [233, 131] width 169 height 24
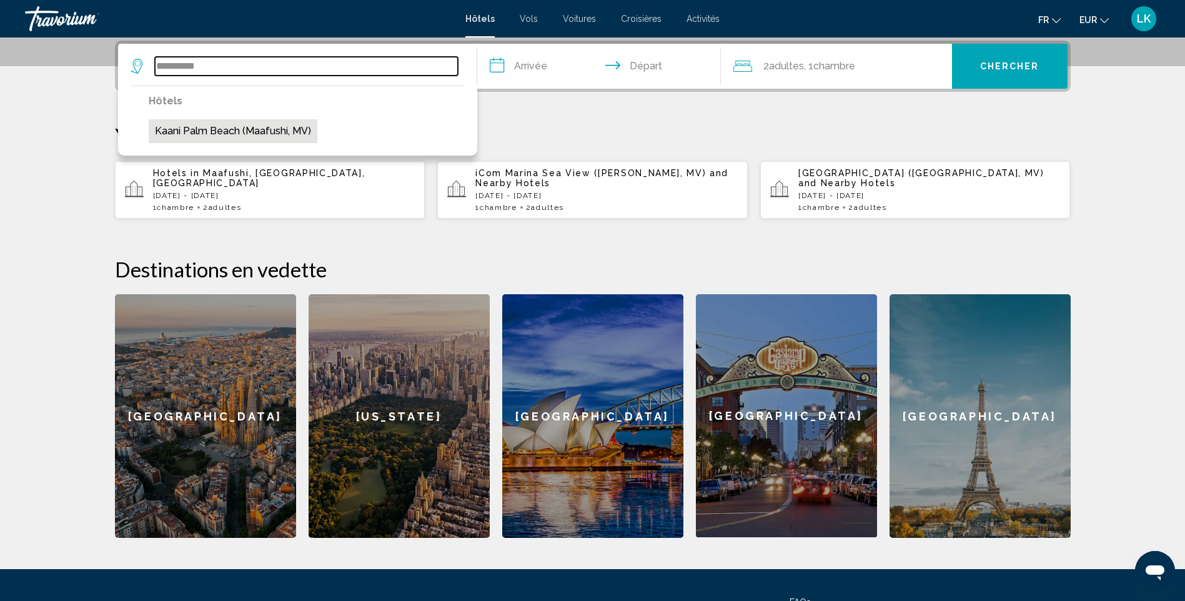
type input "**********"
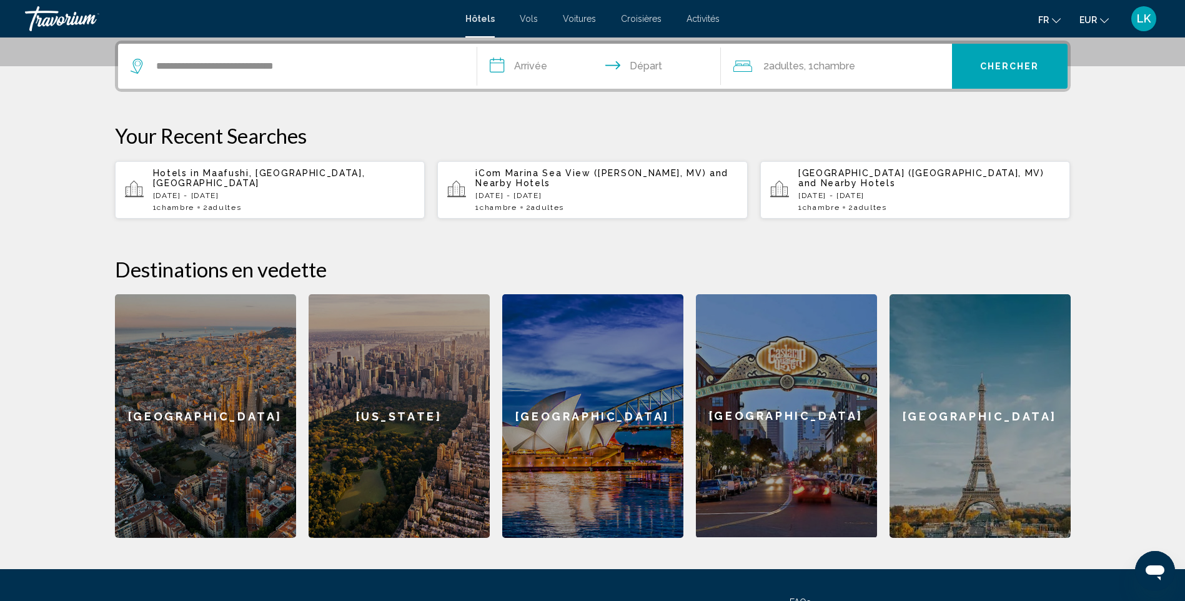
click at [531, 65] on input "**********" at bounding box center [601, 68] width 249 height 49
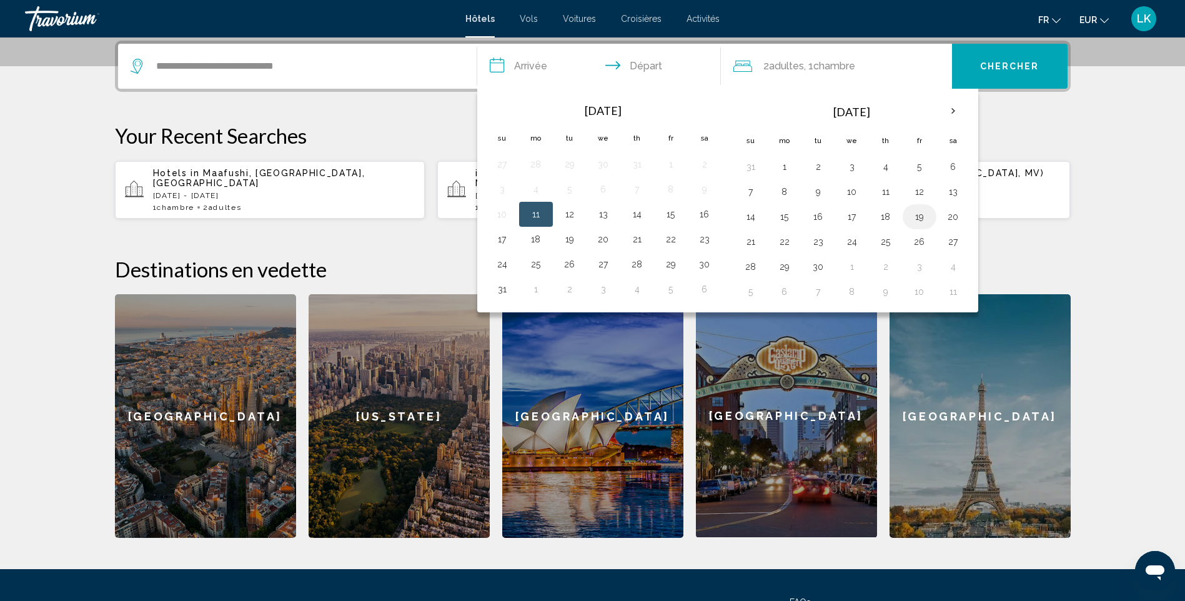
click at [919, 214] on button "19" at bounding box center [919, 216] width 20 height 17
click at [817, 247] on button "23" at bounding box center [818, 241] width 20 height 17
type input "**********"
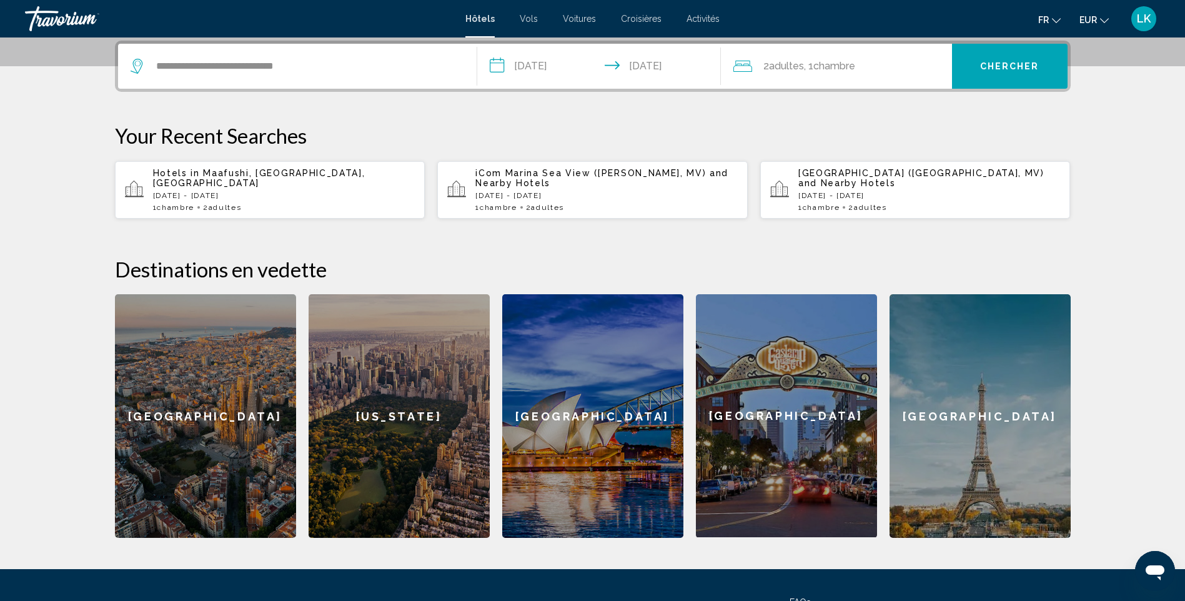
click at [1013, 67] on span "Chercher" at bounding box center [1009, 67] width 59 height 10
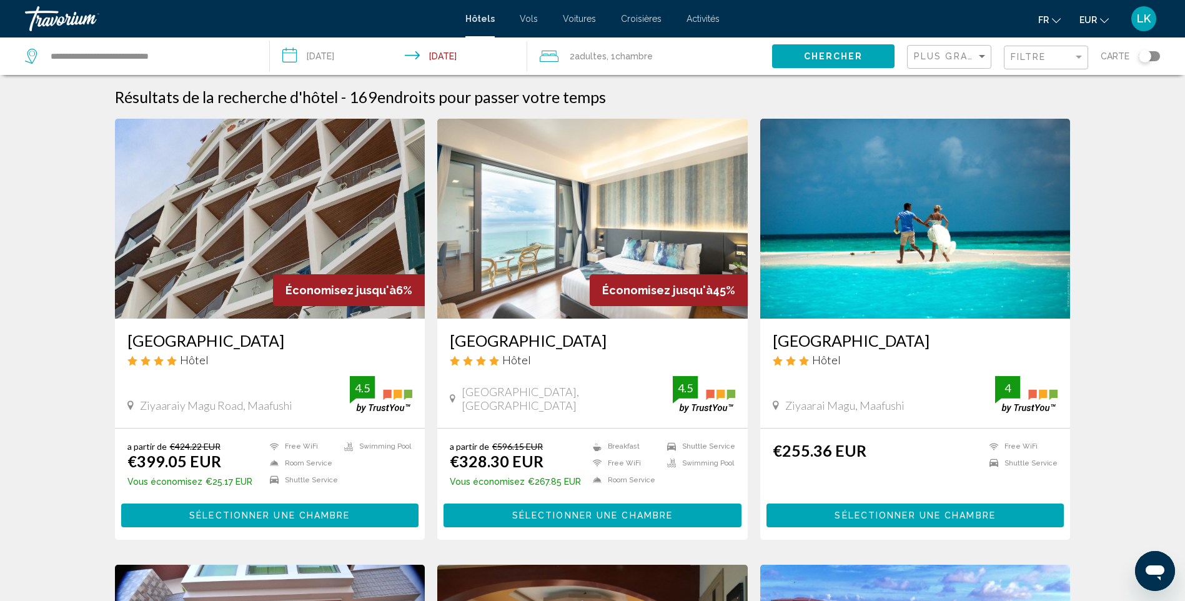
click at [164, 260] on img "Main content" at bounding box center [270, 219] width 310 height 200
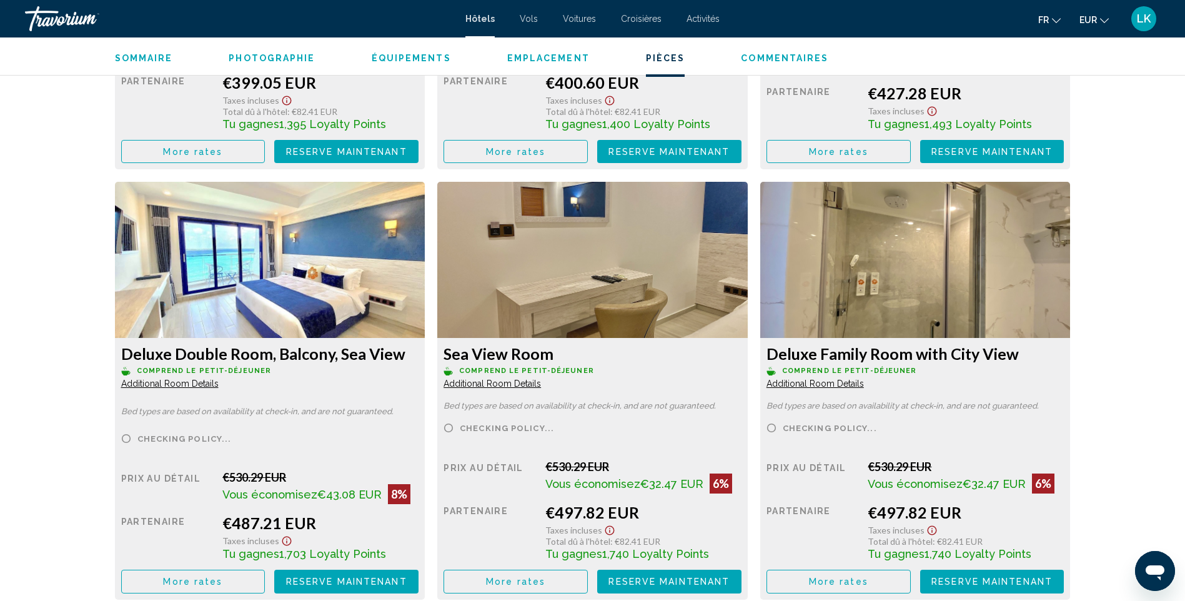
scroll to position [2024, 0]
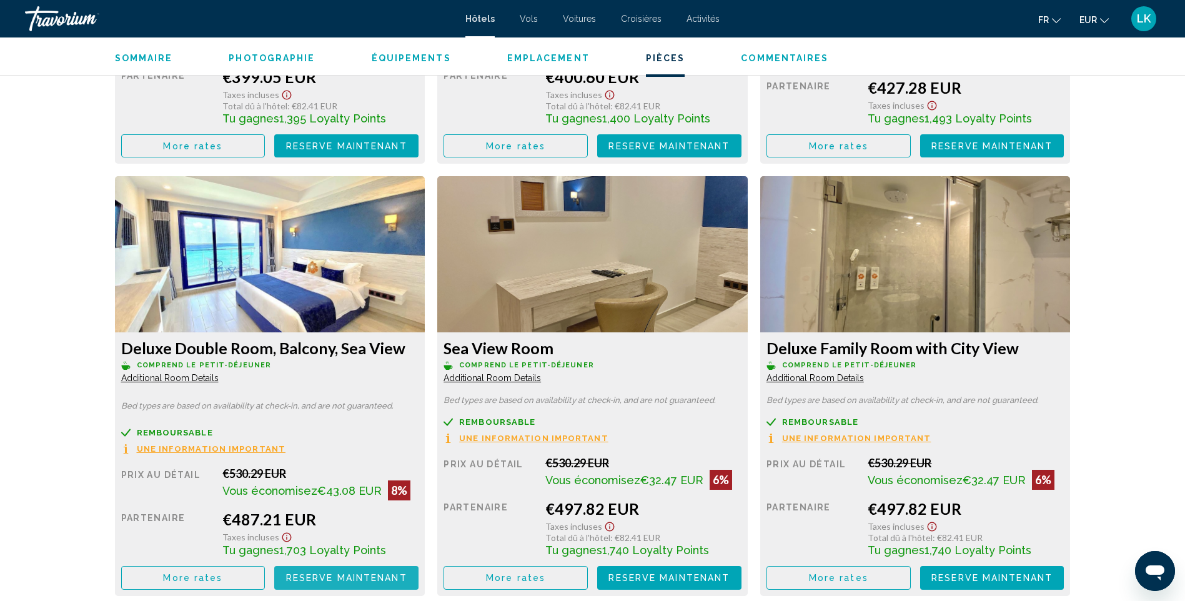
click at [310, 582] on span "Reserve maintenant" at bounding box center [346, 578] width 121 height 10
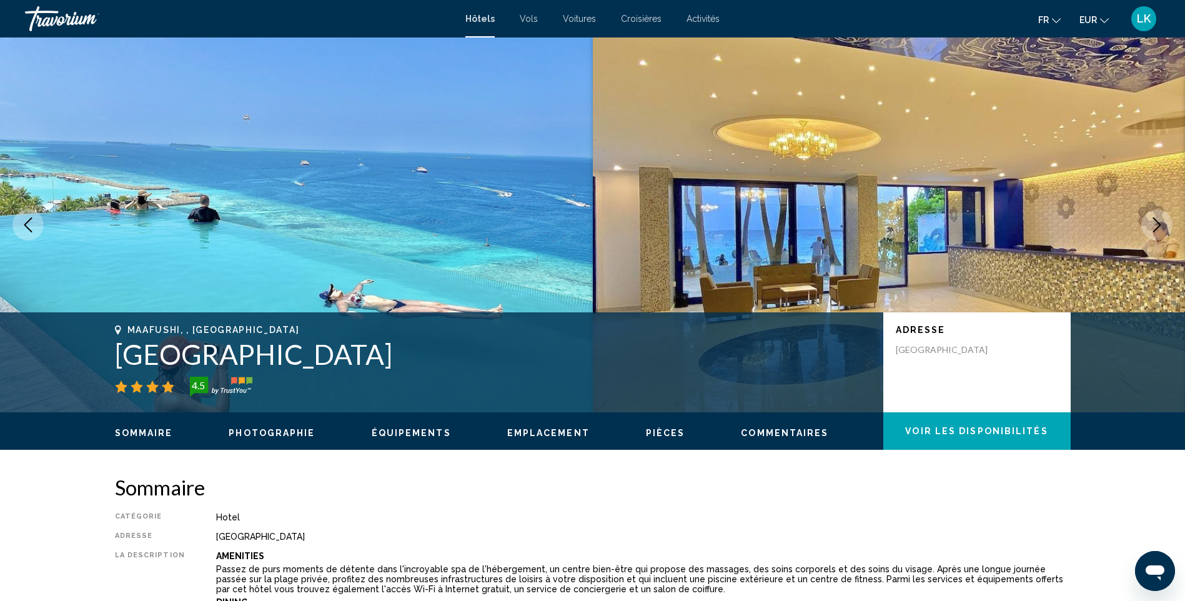
click at [483, 27] on div "Hôtels Vols Voitures Croisières Activités Hôtels Vols Voitures Croisières Activ…" at bounding box center [592, 19] width 1185 height 26
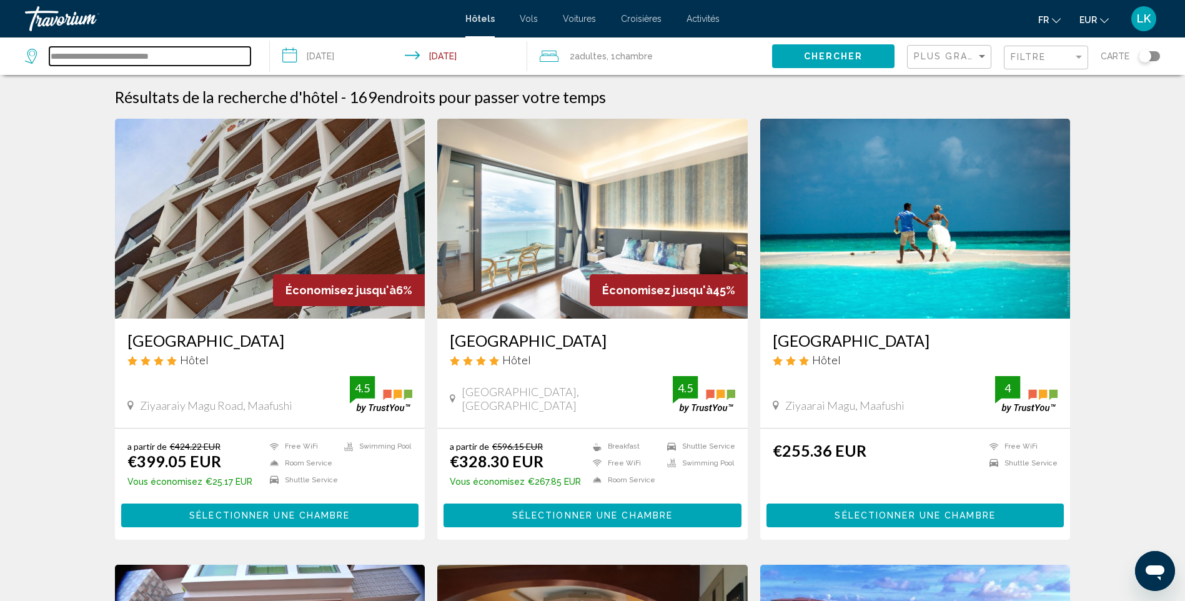
drag, startPoint x: 210, startPoint y: 56, endPoint x: -2, endPoint y: 37, distance: 213.8
click at [0, 37] on html "**********" at bounding box center [592, 300] width 1185 height 601
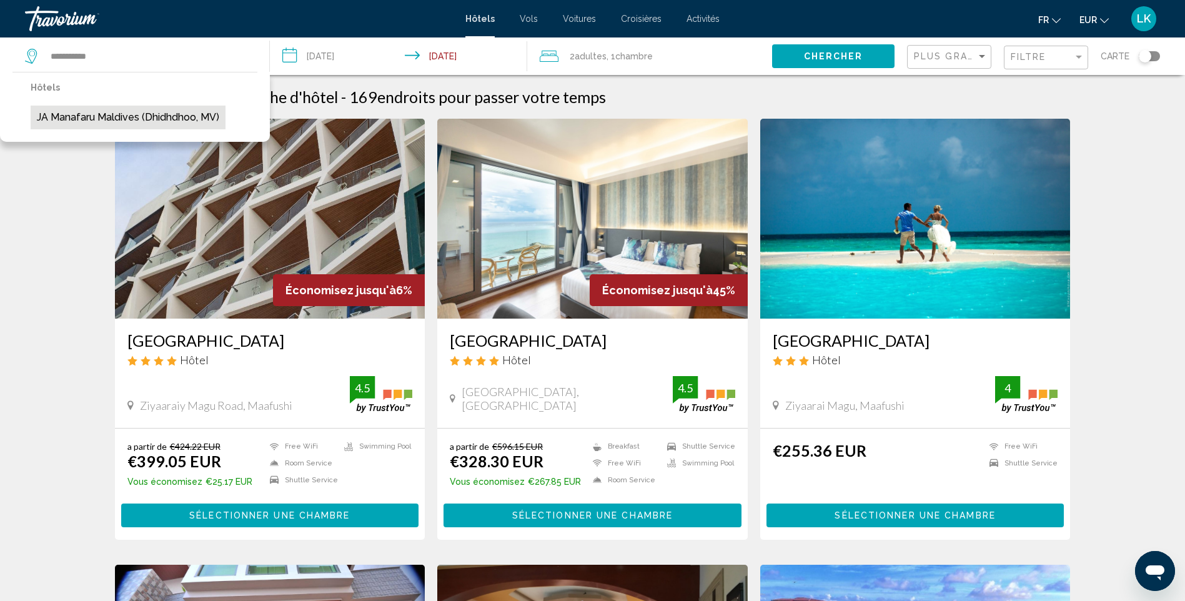
click at [166, 115] on button "JA Manafaru Maldives (Dhidhdhoo, MV)" at bounding box center [128, 118] width 195 height 24
type input "**********"
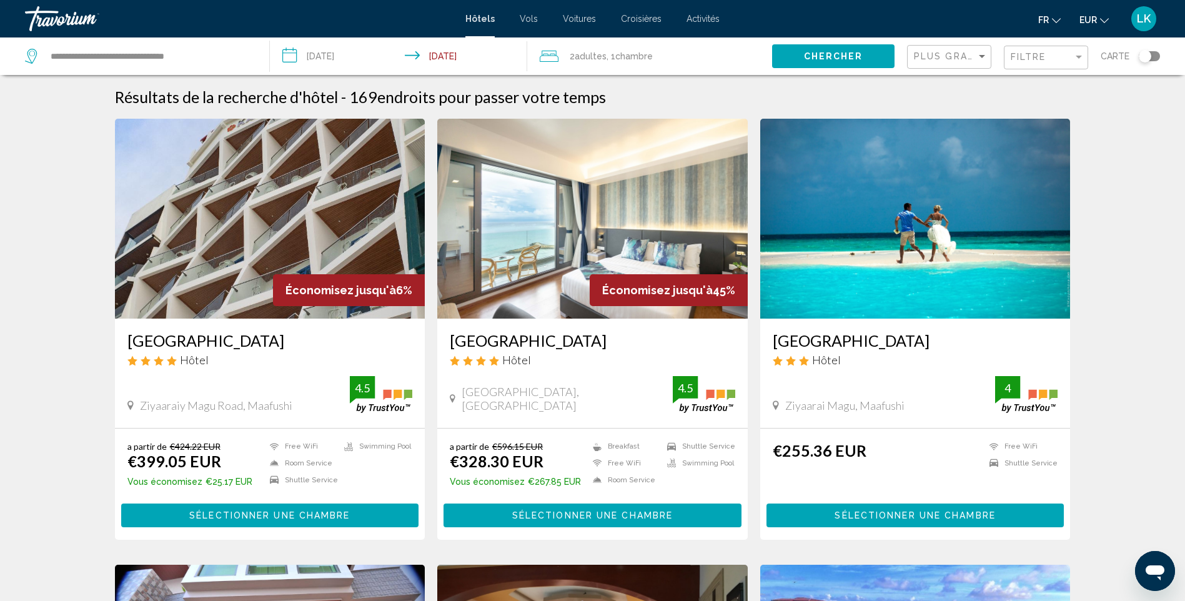
click at [362, 57] on input "**********" at bounding box center [401, 57] width 262 height 41
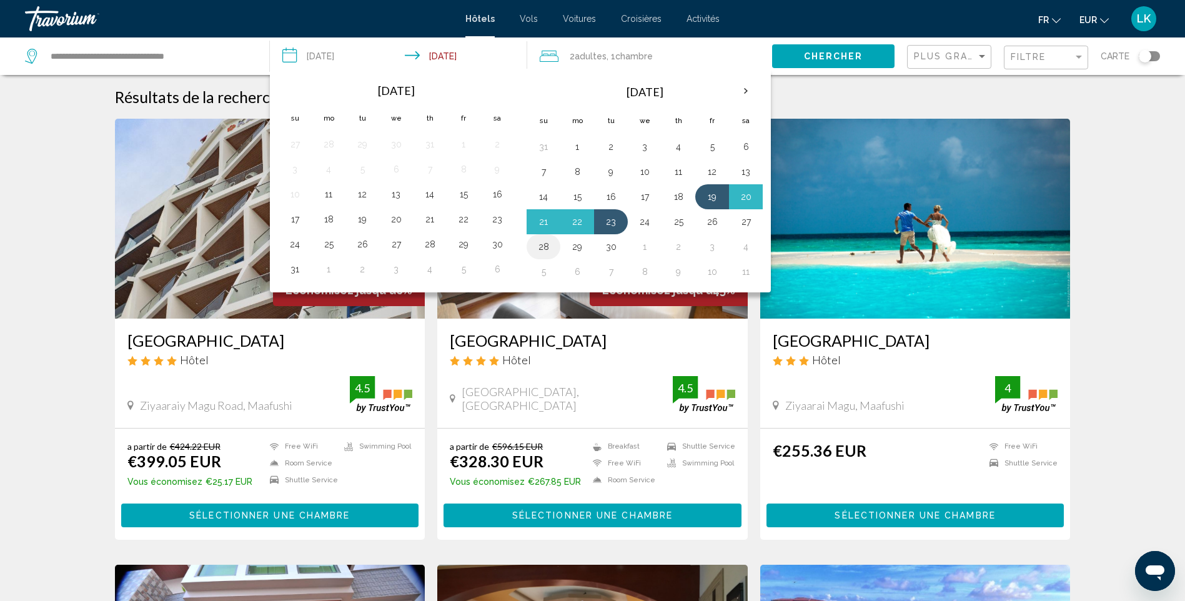
click at [553, 250] on button "28" at bounding box center [543, 246] width 20 height 17
click at [575, 250] on button "29" at bounding box center [577, 246] width 20 height 17
type input "**********"
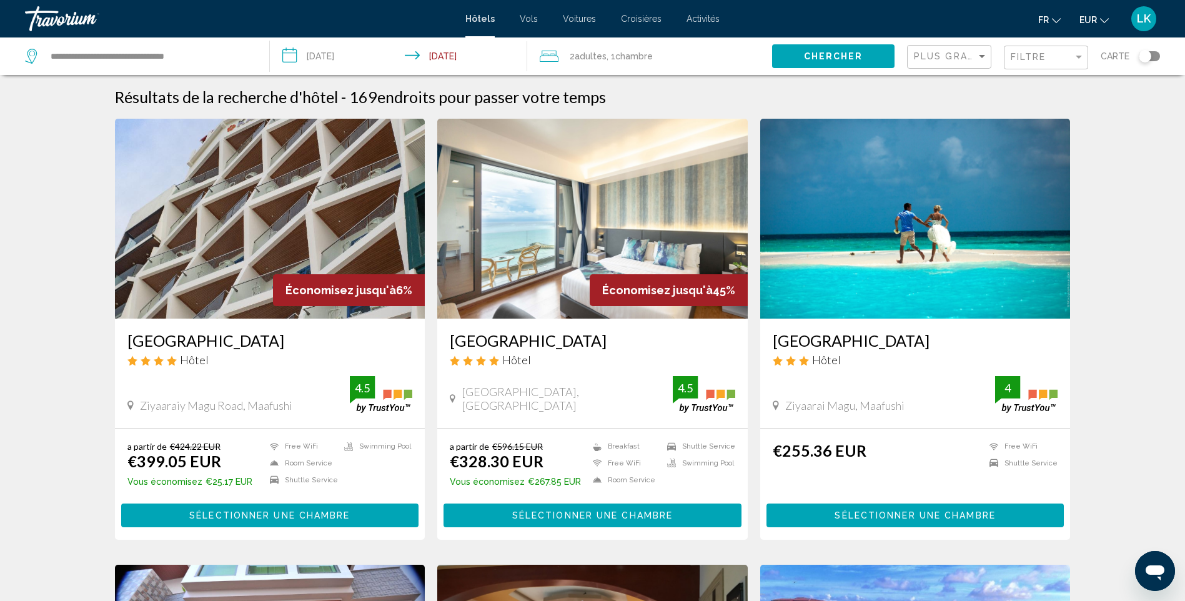
click at [827, 55] on span "Chercher" at bounding box center [833, 57] width 59 height 10
